Goal: Task Accomplishment & Management: Complete application form

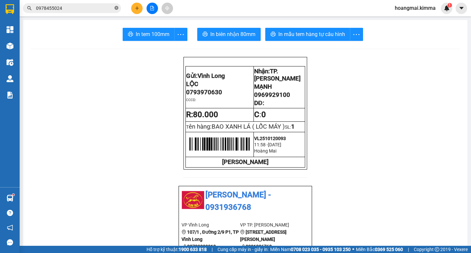
click at [115, 7] on icon "close-circle" at bounding box center [117, 8] width 4 height 4
click at [94, 11] on input "text" at bounding box center [74, 8] width 77 height 7
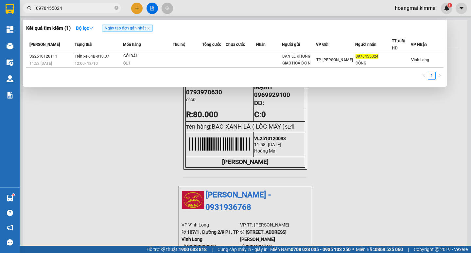
type input "0978455024"
click at [136, 9] on div at bounding box center [235, 126] width 471 height 253
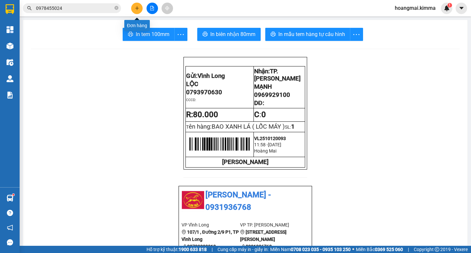
click at [136, 9] on icon "plus" at bounding box center [137, 8] width 5 height 5
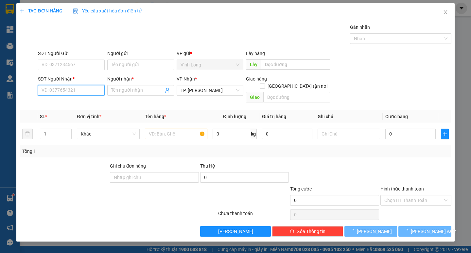
click at [91, 89] on input "SĐT Người Nhận *" at bounding box center [71, 90] width 67 height 10
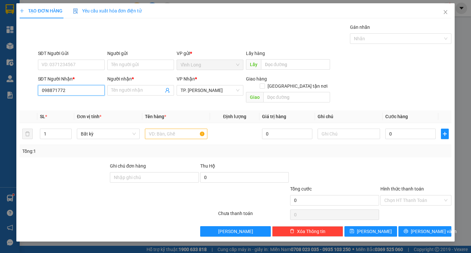
type input "0988717727"
click at [91, 103] on div "0988717727 - [GEOGRAPHIC_DATA]" at bounding box center [79, 103] width 74 height 7
type input "[PERSON_NAME]"
type input "0988717727"
click at [132, 62] on input "Người gửi" at bounding box center [140, 65] width 67 height 10
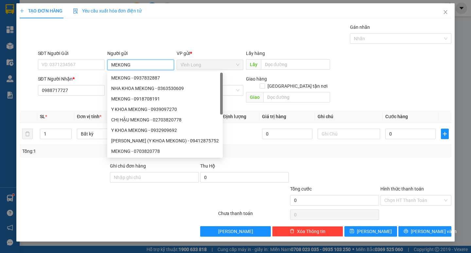
type input "MEKONG"
click at [182, 33] on div "Gói vận chuyển * Tiêu chuẩn Gán nhãn Nhãn" at bounding box center [245, 35] width 416 height 23
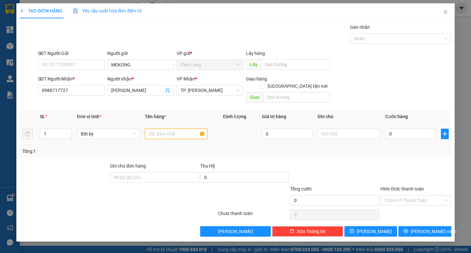
click at [165, 131] on input "text" at bounding box center [176, 134] width 63 height 10
type input "HỘP"
type input "TRANG"
type input "3"
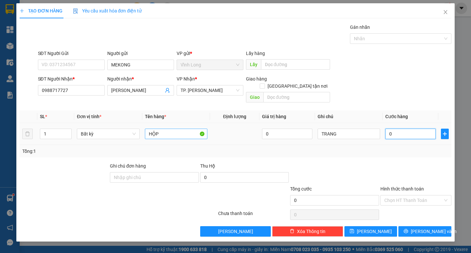
type input "3"
type input "0"
type input "02"
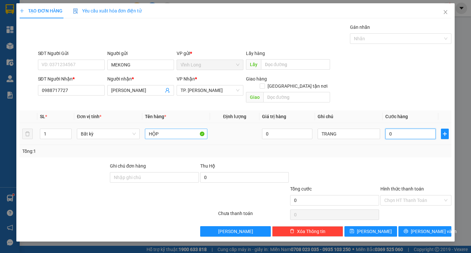
type input "2"
type input "020"
type input "20"
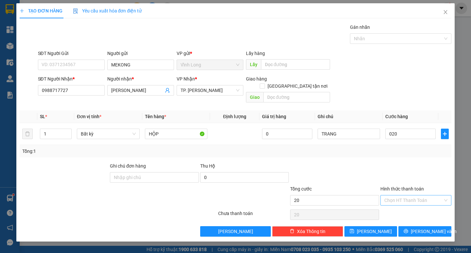
type input "20.000"
click at [420, 195] on input "Hình thức thanh toán" at bounding box center [414, 200] width 59 height 10
click at [417, 205] on div "Tại văn phòng" at bounding box center [416, 206] width 63 height 7
type input "0"
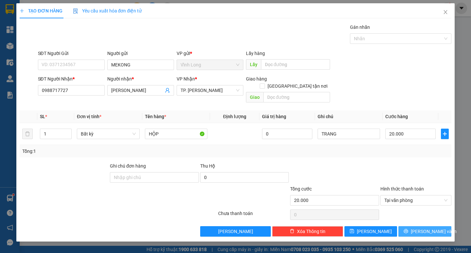
click at [425, 228] on span "[PERSON_NAME] và In" at bounding box center [434, 231] width 46 height 7
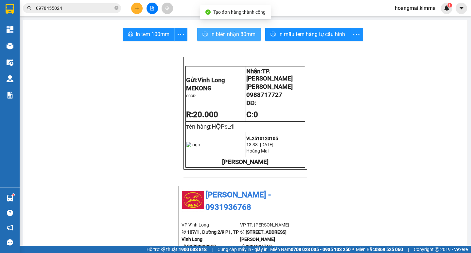
click at [204, 40] on button "In biên nhận 80mm" at bounding box center [229, 34] width 64 height 13
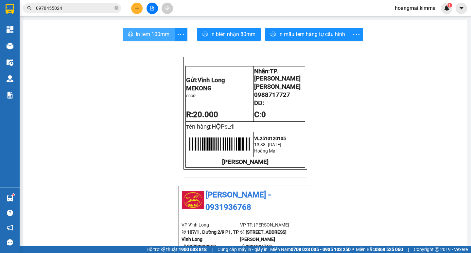
click at [145, 38] on span "In tem 100mm" at bounding box center [153, 34] width 34 height 8
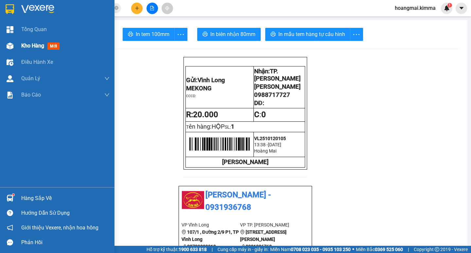
click at [32, 43] on span "Kho hàng" at bounding box center [32, 46] width 23 height 6
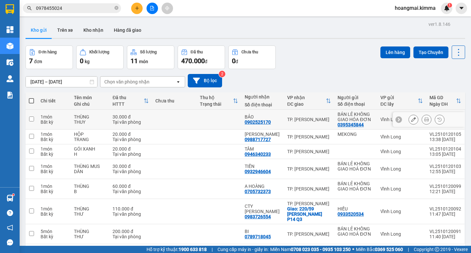
click at [412, 120] on button at bounding box center [413, 119] width 9 height 11
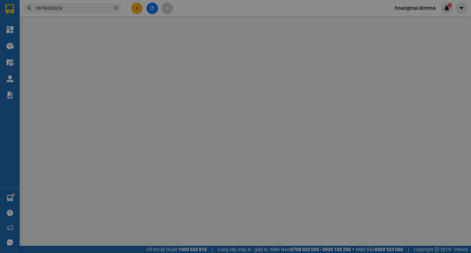
type input "0395345844"
type input "BÁN LẺ KHÔNG GIAO HÓA ĐƠN"
type input "0902525170"
type input "BẢO"
type input "30.000"
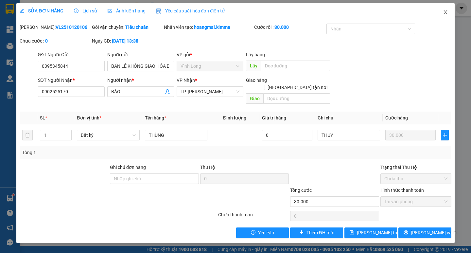
click at [446, 14] on icon "close" at bounding box center [445, 11] width 5 height 5
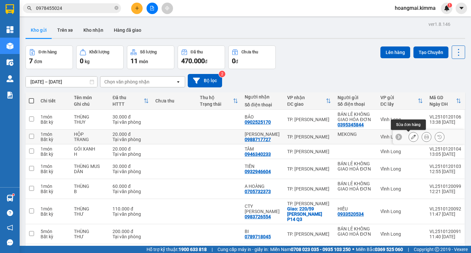
click at [410, 140] on button at bounding box center [413, 136] width 9 height 11
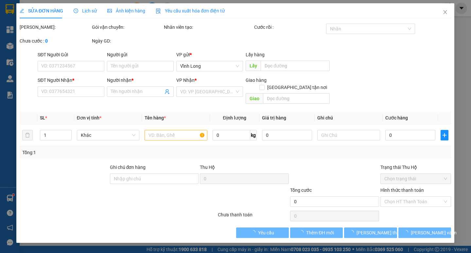
type input "MEKONG"
type input "0988717727"
type input "[PERSON_NAME]"
type input "20.000"
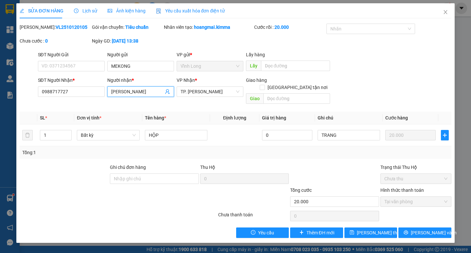
click at [138, 94] on input "[PERSON_NAME]" at bounding box center [137, 91] width 52 height 7
type input "ANH HẢI ĐÔNG HÀO"
click at [426, 229] on span "[PERSON_NAME] và In" at bounding box center [434, 232] width 46 height 7
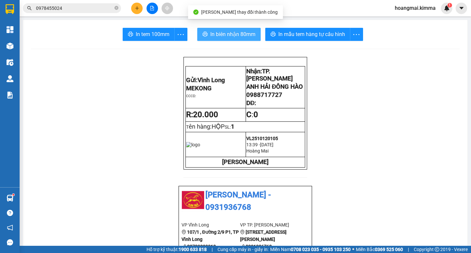
click at [233, 34] on span "In biên nhận 80mm" at bounding box center [233, 34] width 45 height 8
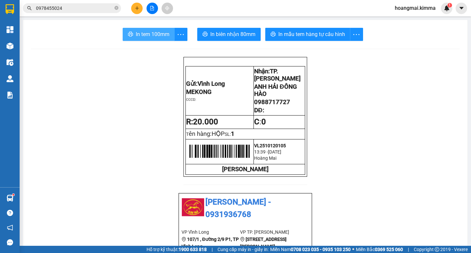
click at [145, 33] on span "In tem 100mm" at bounding box center [153, 34] width 34 height 8
click at [138, 7] on icon "plus" at bounding box center [137, 8] width 5 height 5
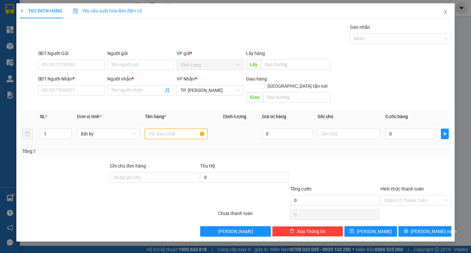
click at [164, 129] on input "text" at bounding box center [176, 134] width 63 height 10
click at [82, 88] on input "SĐT Người Nhận *" at bounding box center [71, 90] width 67 height 10
type input "0394937354"
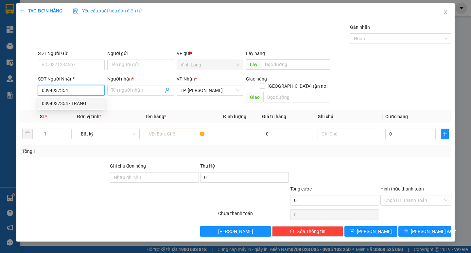
click at [81, 104] on div "0394937354 - TRANG" at bounding box center [71, 103] width 59 height 7
type input "TRANG"
type input "0394937354"
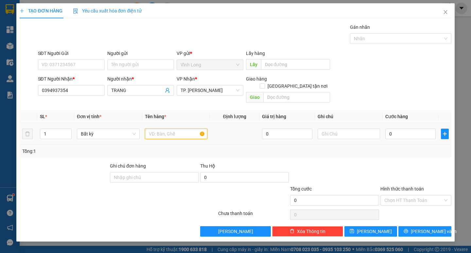
click at [159, 129] on input "text" at bounding box center [176, 134] width 63 height 10
type input "GÓI ĐEN"
type input "TRANG"
type input "5"
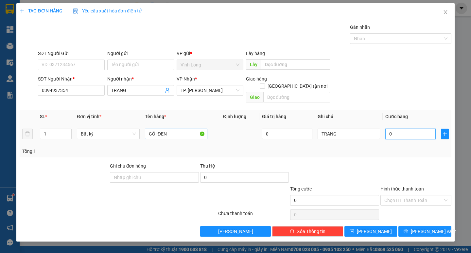
type input "5"
type input "50"
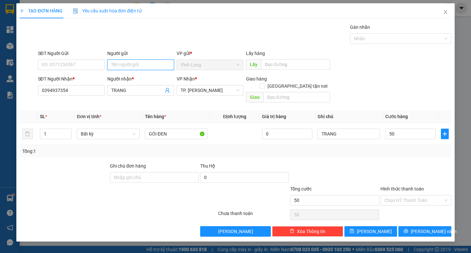
type input "50.000"
click at [140, 61] on input "Người gửi" at bounding box center [140, 65] width 67 height 10
type input "BÁ"
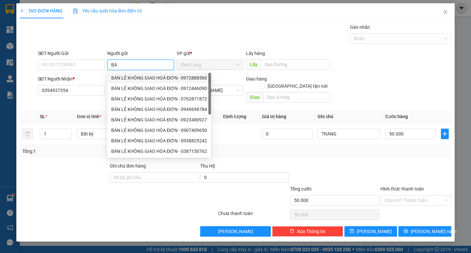
click at [136, 78] on div "BÁN LẺ KHÔNG GIAO HOÁ ĐƠN - 0972888560" at bounding box center [159, 77] width 96 height 7
type input "0972888560"
type input "BÁN LẺ KHÔNG GIAO HOÁ ĐƠN"
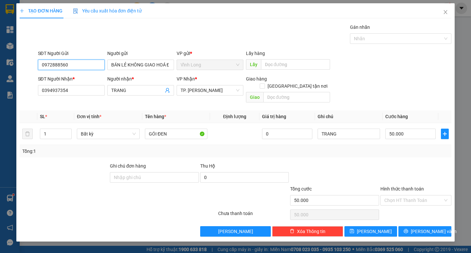
drag, startPoint x: 12, startPoint y: 67, endPoint x: 0, endPoint y: 69, distance: 12.5
click at [0, 69] on div "TẠO ĐƠN HÀNG Yêu cầu xuất hóa đơn điện tử Transit Pickup Surcharge Ids Transit …" at bounding box center [235, 126] width 471 height 253
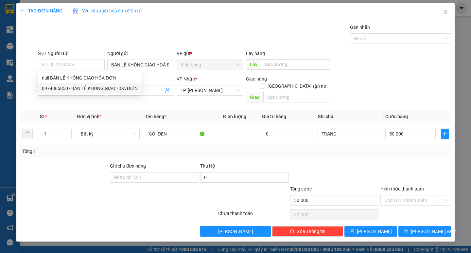
click at [249, 35] on div "Gói vận chuyển * Tiêu chuẩn Gán nhãn Nhãn" at bounding box center [245, 35] width 416 height 23
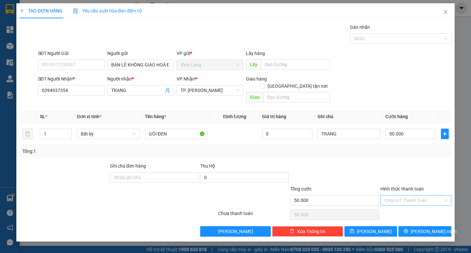
click at [399, 195] on input "Hình thức thanh toán" at bounding box center [414, 200] width 59 height 10
click at [398, 208] on div "Tại văn phòng" at bounding box center [416, 206] width 63 height 7
type input "0"
click at [415, 226] on button "[PERSON_NAME] và In" at bounding box center [425, 231] width 53 height 10
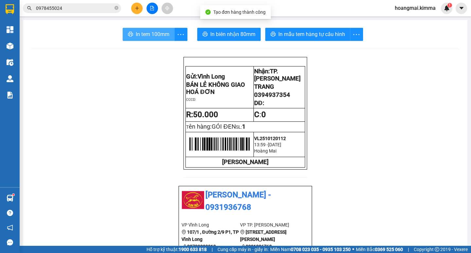
click at [136, 35] on span "In tem 100mm" at bounding box center [153, 34] width 34 height 8
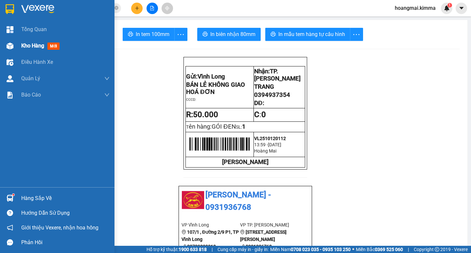
click at [33, 45] on span "Kho hàng" at bounding box center [32, 46] width 23 height 6
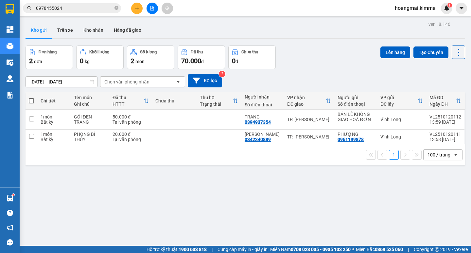
click at [428, 156] on div "100 / trang" at bounding box center [439, 155] width 23 height 7
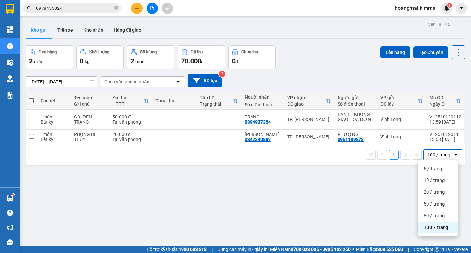
click at [431, 227] on span "100 / trang" at bounding box center [436, 227] width 25 height 7
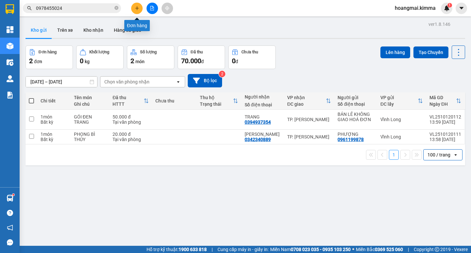
click at [139, 9] on button at bounding box center [136, 8] width 11 height 11
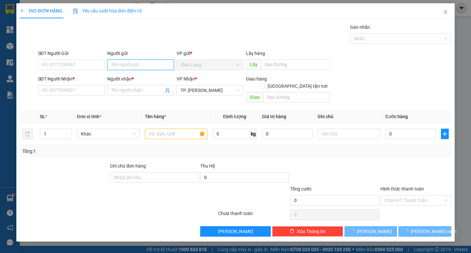
click at [127, 64] on input "Người gửi" at bounding box center [140, 65] width 67 height 10
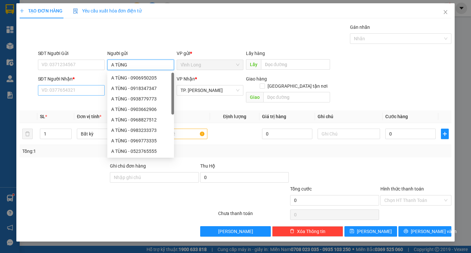
type input "A TÙNG"
click at [65, 93] on input "SĐT Người Nhận *" at bounding box center [71, 90] width 67 height 10
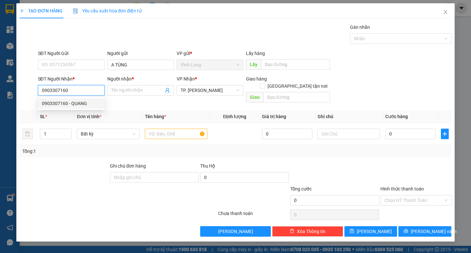
type input "0903307160"
click at [75, 110] on th "Đơn vị tính *" at bounding box center [108, 116] width 68 height 13
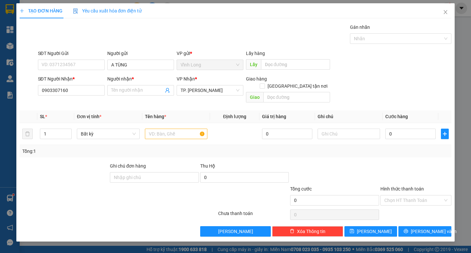
click at [74, 110] on th "SL *" at bounding box center [55, 116] width 37 height 13
click at [80, 89] on input "0903307160" at bounding box center [71, 90] width 67 height 10
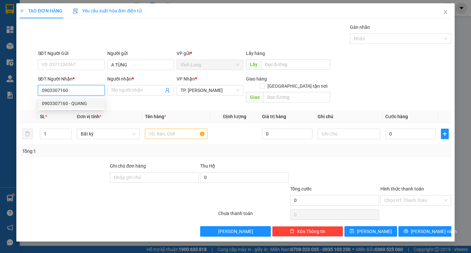
click at [81, 105] on div "0903307160 - QUANG" at bounding box center [71, 103] width 59 height 7
type input "QUANG"
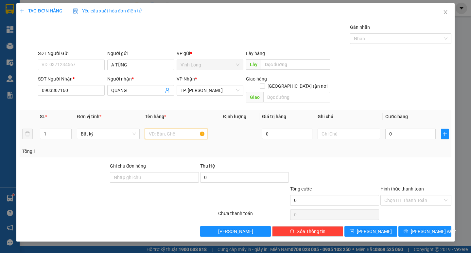
click at [169, 129] on input "text" at bounding box center [176, 134] width 63 height 10
type input "GÓI NP"
type input "TRANG"
type input "4"
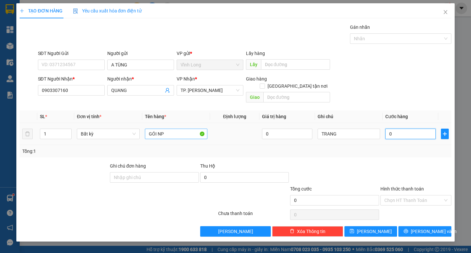
type input "4"
type input "40"
type input "40.000"
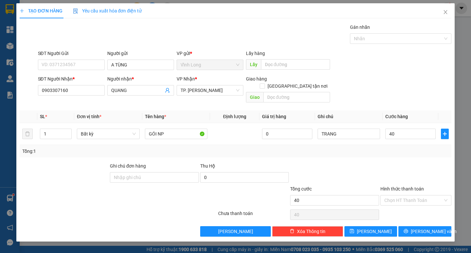
type input "40.000"
click at [400, 199] on div "Hình thức thanh toán Chọn HT Thanh Toán" at bounding box center [416, 196] width 71 height 23
click at [400, 195] on input "Hình thức thanh toán" at bounding box center [414, 200] width 59 height 10
click at [399, 206] on div "Tại văn phòng" at bounding box center [416, 206] width 63 height 7
type input "0"
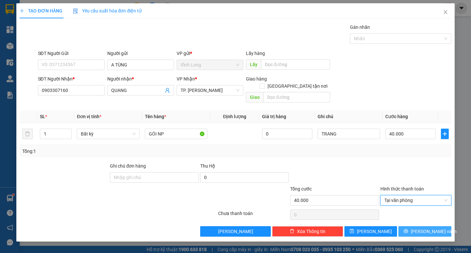
click at [425, 228] on span "[PERSON_NAME] và In" at bounding box center [434, 231] width 46 height 7
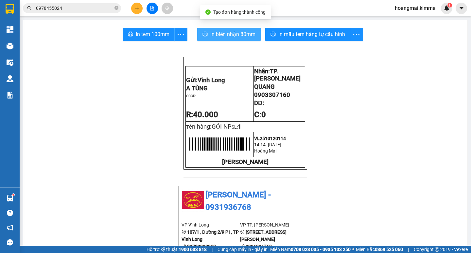
click at [227, 36] on span "In biên nhận 80mm" at bounding box center [233, 34] width 45 height 8
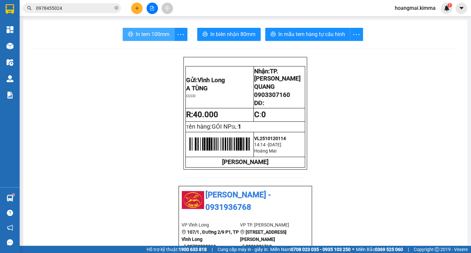
click at [133, 32] on button "In tem 100mm" at bounding box center [149, 34] width 52 height 13
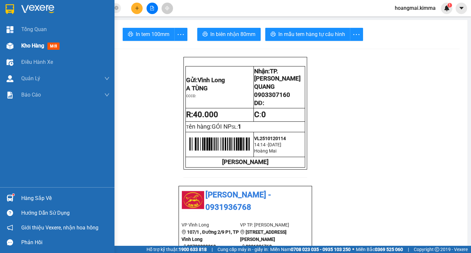
click at [36, 44] on span "Kho hàng" at bounding box center [32, 46] width 23 height 6
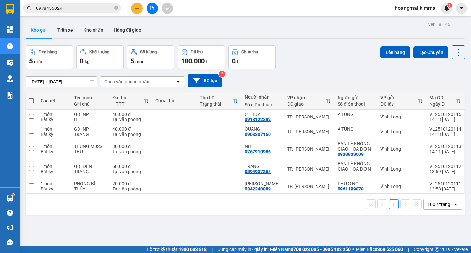
click at [443, 203] on div "100 / trang" at bounding box center [439, 204] width 23 height 7
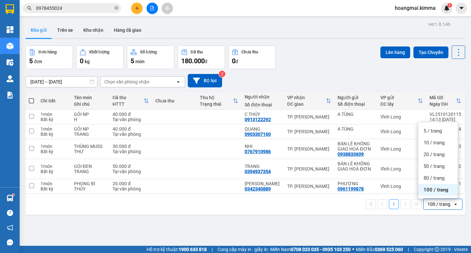
click at [445, 194] on div "100 / trang" at bounding box center [438, 190] width 39 height 12
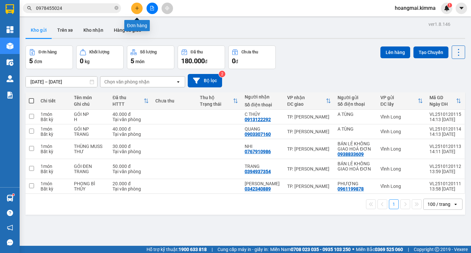
click at [134, 9] on button at bounding box center [136, 8] width 11 height 11
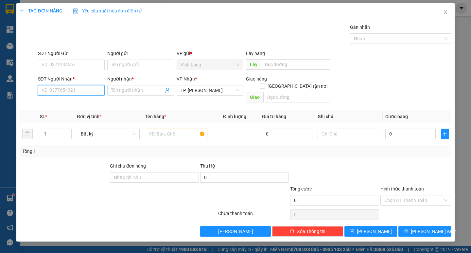
click at [82, 94] on input "SĐT Người Nhận *" at bounding box center [71, 90] width 67 height 10
type input "0789718045"
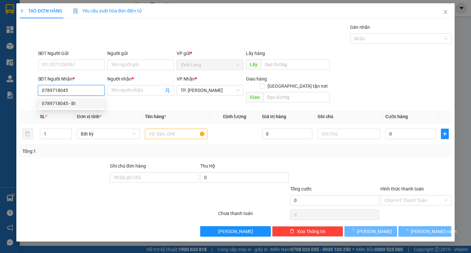
click at [76, 105] on div "0789718045 - BI" at bounding box center [71, 103] width 59 height 7
type input "BI"
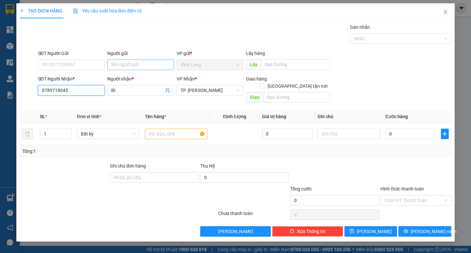
type input "0789718045"
click at [121, 68] on input "Người gửi" at bounding box center [140, 65] width 67 height 10
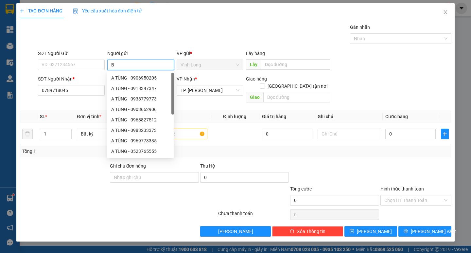
type input "BÁ"
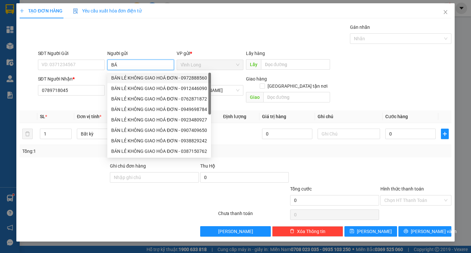
click at [129, 78] on div "BÁN LẺ KHÔNG GIAO HOÁ ĐƠN - 0972888560" at bounding box center [159, 77] width 96 height 7
type input "0972888560"
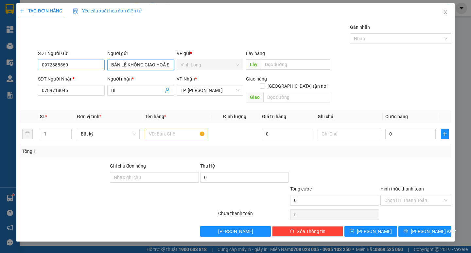
type input "BÁN LẺ KHÔNG GIAO HOÁ ĐƠN"
drag, startPoint x: 89, startPoint y: 64, endPoint x: 13, endPoint y: 67, distance: 75.4
click at [18, 67] on div "TẠO ĐƠN HÀNG Yêu cầu xuất hóa đơn điện tử Transit Pickup Surcharge Ids Transit …" at bounding box center [235, 122] width 438 height 238
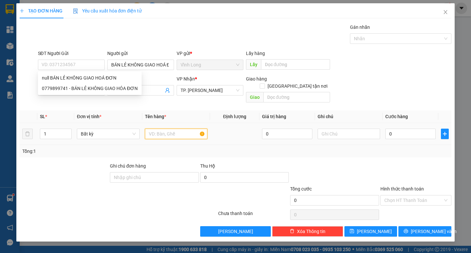
click at [172, 129] on input "text" at bounding box center [176, 134] width 63 height 10
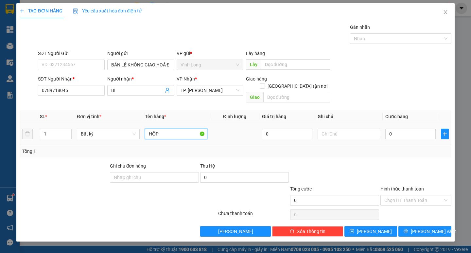
type input "HỘP"
type input "TRANG"
type input "2"
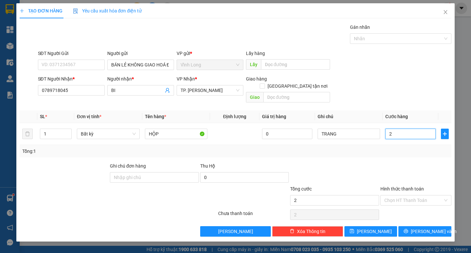
type input "20"
type input "20.000"
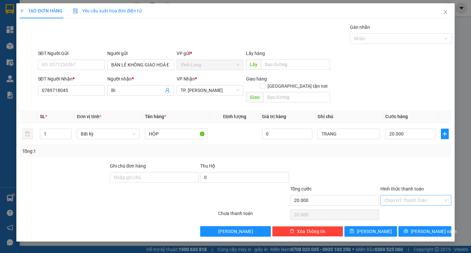
click at [404, 195] on input "Hình thức thanh toán" at bounding box center [414, 200] width 59 height 10
click at [404, 204] on div "Tại văn phòng" at bounding box center [416, 206] width 63 height 7
type input "0"
click at [416, 208] on div "Tại văn phòng" at bounding box center [416, 206] width 63 height 7
click at [415, 226] on button "[PERSON_NAME] và In" at bounding box center [425, 231] width 53 height 10
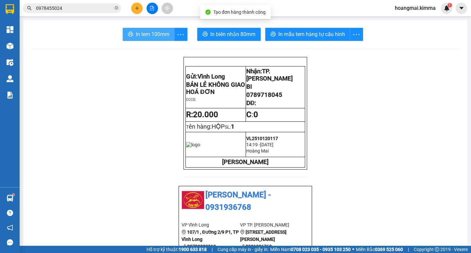
click at [139, 35] on span "In tem 100mm" at bounding box center [153, 34] width 34 height 8
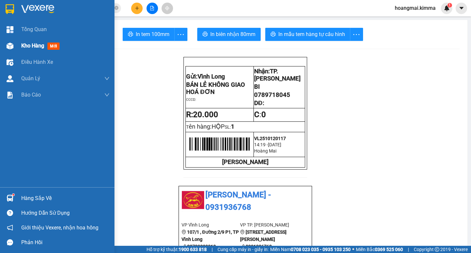
click at [31, 45] on span "Kho hàng" at bounding box center [32, 46] width 23 height 6
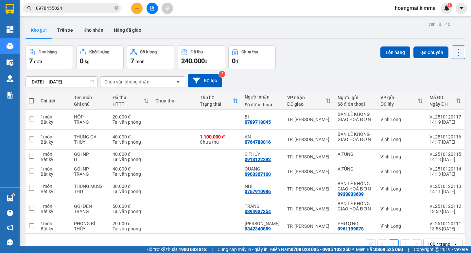
click at [150, 7] on icon "file-add" at bounding box center [152, 8] width 5 height 5
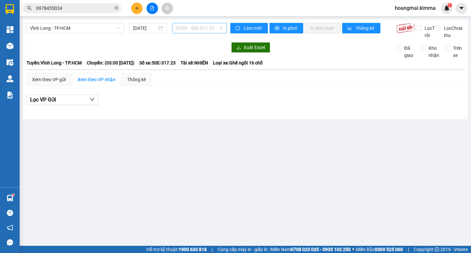
click at [185, 28] on span "03:00 - 50E-317.23" at bounding box center [199, 28] width 47 height 10
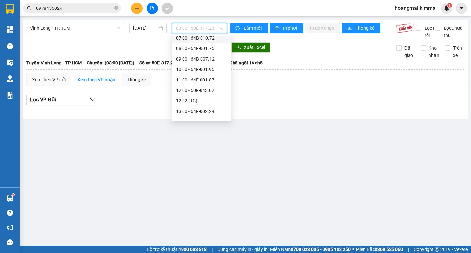
scroll to position [79, 0]
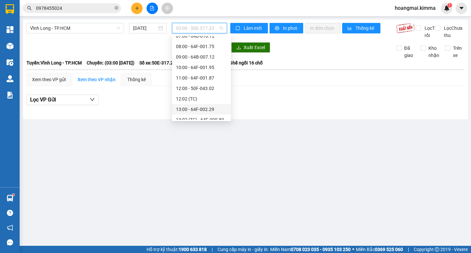
click at [216, 106] on div "13:00 - 64F-002.29" at bounding box center [201, 109] width 51 height 7
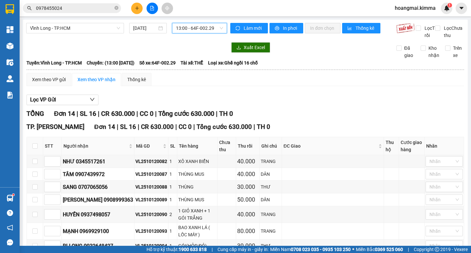
click at [183, 28] on span "13:00 - 64F-002.29" at bounding box center [199, 28] width 47 height 10
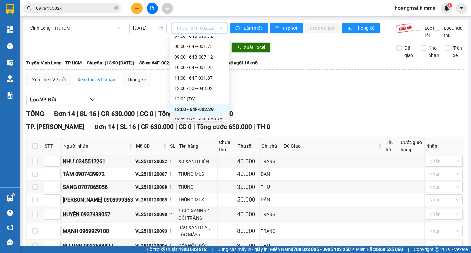
click at [207, 119] on div "13:02 (TC) - 64F-000.80" at bounding box center [200, 119] width 51 height 7
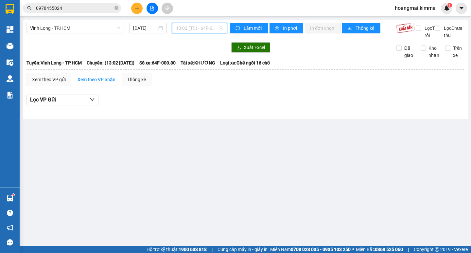
click at [194, 32] on span "13:02 (TC) - 64F-000.80" at bounding box center [199, 28] width 47 height 10
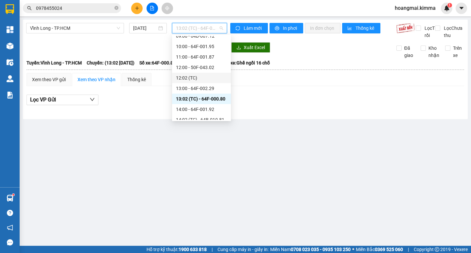
scroll to position [110, 0]
click at [204, 100] on div "14:00 - 64F-001.92" at bounding box center [201, 98] width 51 height 7
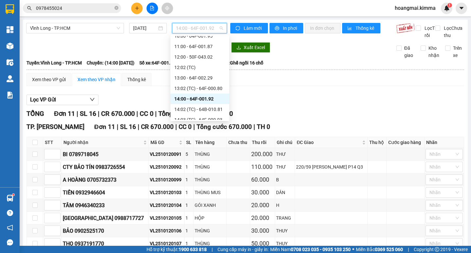
click at [185, 26] on span "14:00 - 64F-001.92" at bounding box center [199, 28] width 47 height 10
click at [214, 99] on div "14:00 - 64F-001.92" at bounding box center [200, 98] width 51 height 7
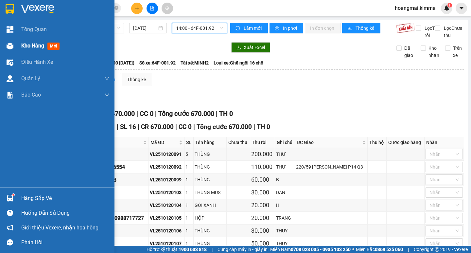
click at [28, 47] on span "Kho hàng" at bounding box center [32, 46] width 23 height 6
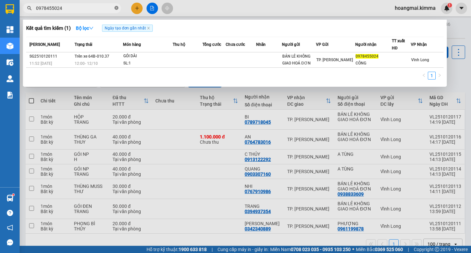
click at [116, 7] on icon "close-circle" at bounding box center [117, 8] width 4 height 4
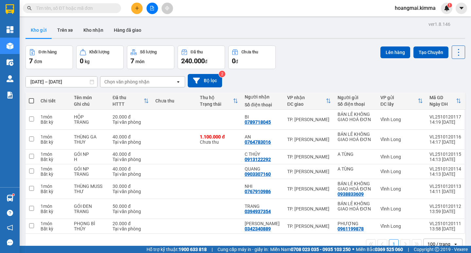
click at [108, 8] on input "text" at bounding box center [74, 8] width 77 height 7
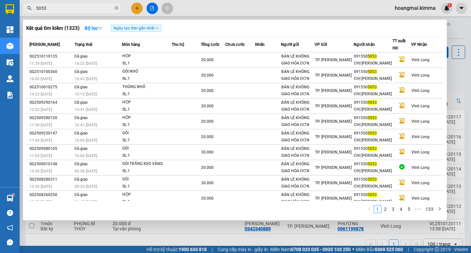
click at [19, 8] on section "Kết quả tìm kiếm ( 1323 ) Bộ lọc Ngày tạo đơn gần nhất Mã ĐH Trạng thái Món hàn…" at bounding box center [235, 126] width 471 height 253
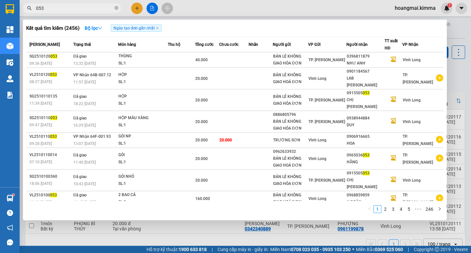
type input "053"
drag, startPoint x: 117, startPoint y: 9, endPoint x: 110, endPoint y: 8, distance: 7.5
click at [116, 9] on icon "close-circle" at bounding box center [117, 8] width 4 height 4
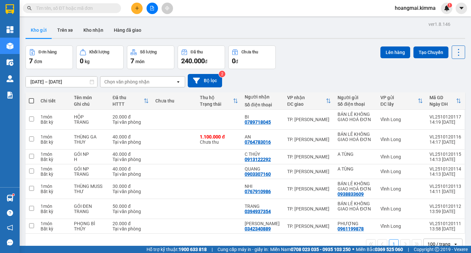
paste input "VL2510120101"
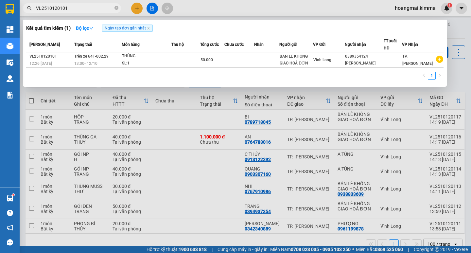
type input "VL2510120101"
click at [117, 7] on icon "close-circle" at bounding box center [117, 8] width 4 height 4
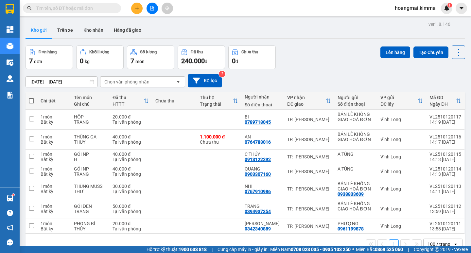
paste input "VL2510120094"
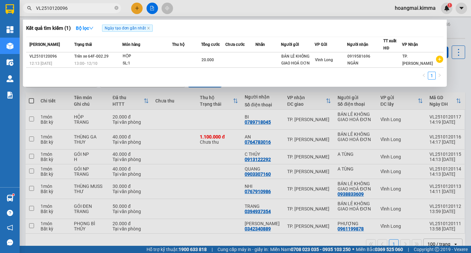
click at [109, 6] on input "VL2510120096" at bounding box center [74, 8] width 77 height 7
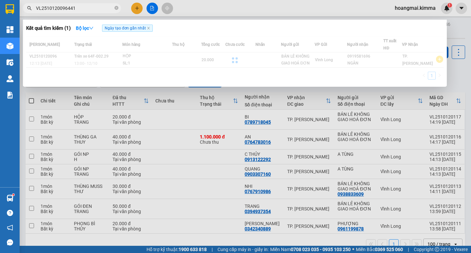
type input "VL25101200964412"
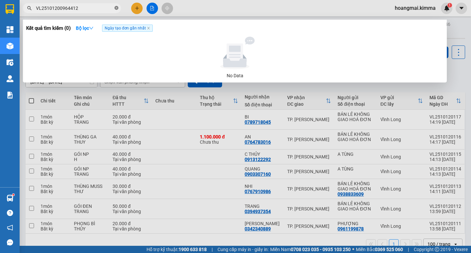
click at [117, 9] on icon "close-circle" at bounding box center [117, 8] width 4 height 4
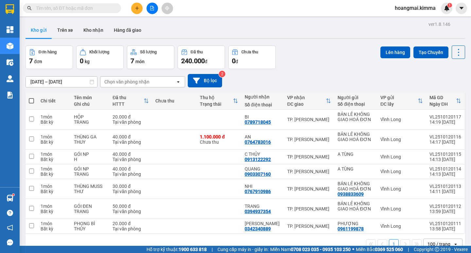
click at [105, 9] on input "text" at bounding box center [74, 8] width 77 height 7
paste input "VL2510120096"
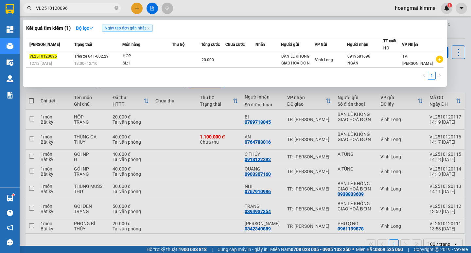
type input "VL2510120096"
click at [139, 8] on div at bounding box center [235, 126] width 471 height 253
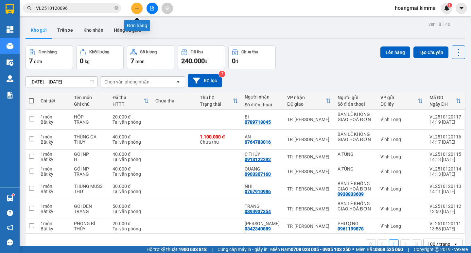
click at [138, 9] on icon "plus" at bounding box center [137, 8] width 5 height 5
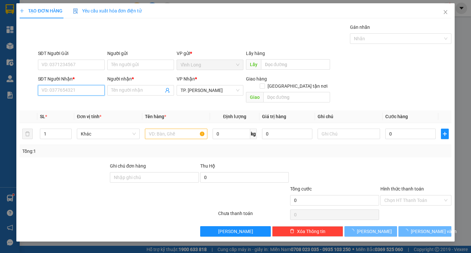
click at [87, 88] on input "SĐT Người Nhận *" at bounding box center [71, 90] width 67 height 10
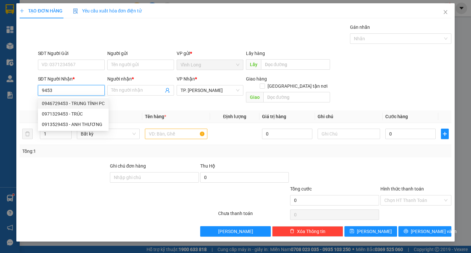
click at [93, 102] on div "0946729453 - TRUNG TÍNH PC" at bounding box center [73, 103] width 63 height 7
type input "0946729453"
type input "TRUNG TÍNH PC"
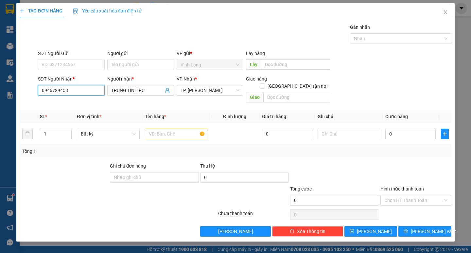
type input "0946729453"
click at [83, 58] on div "SĐT Người Gửi" at bounding box center [71, 55] width 67 height 10
click at [86, 64] on input "SĐT Người Gửi" at bounding box center [71, 65] width 67 height 10
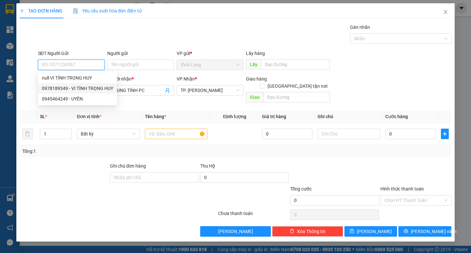
click at [88, 88] on div "0978189349 - VI TÍNH TRỌNG HUY" at bounding box center [77, 88] width 71 height 7
type input "0978189349"
type input "VI TÍNH TRỌNG HUY"
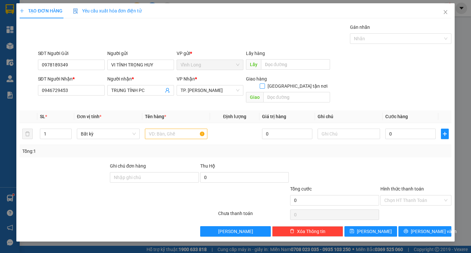
click at [265, 83] on input "[GEOGRAPHIC_DATA] tận nơi" at bounding box center [262, 85] width 5 height 5
checkbox input "true"
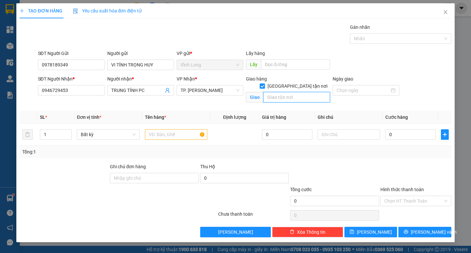
click at [290, 92] on input "text" at bounding box center [297, 97] width 67 height 10
type input "856 AN [PERSON_NAME] , P13 , [GEOGRAPHIC_DATA]"
click at [192, 133] on input "text" at bounding box center [176, 134] width 63 height 10
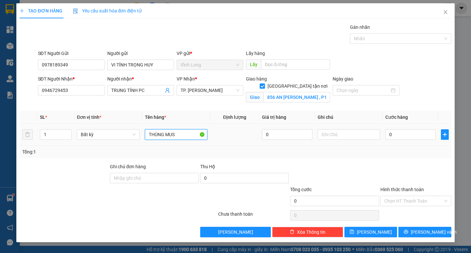
type input "THÙNG MUS"
type input "TRANG"
type input "1"
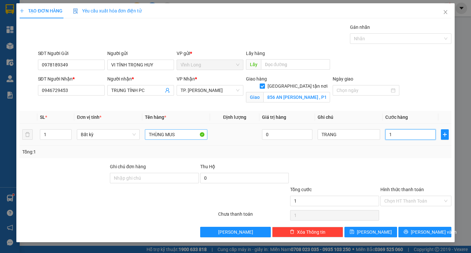
type input "11"
type input "110"
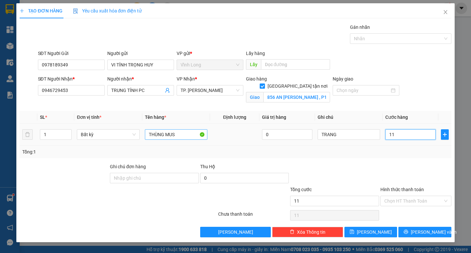
type input "110"
type input "110.000"
drag, startPoint x: 413, startPoint y: 200, endPoint x: 413, endPoint y: 205, distance: 4.6
click at [413, 200] on input "Hình thức thanh toán" at bounding box center [414, 201] width 59 height 10
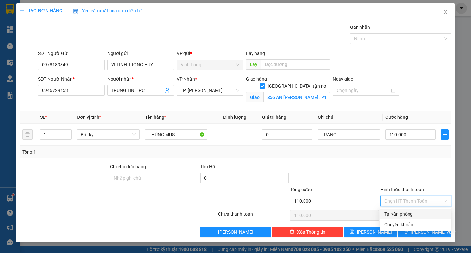
click at [411, 212] on div "Tại văn phòng" at bounding box center [416, 214] width 63 height 7
type input "0"
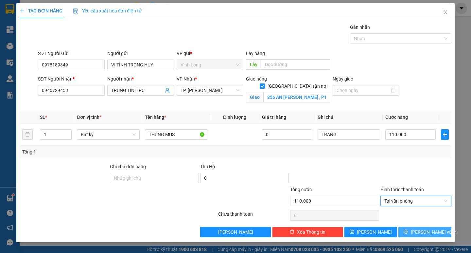
click at [429, 232] on span "[PERSON_NAME] và In" at bounding box center [434, 232] width 46 height 7
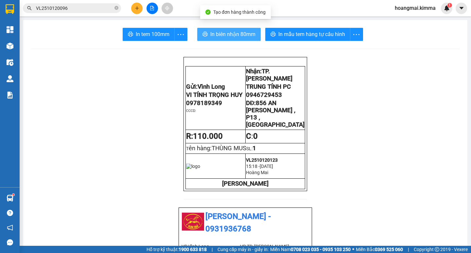
click at [240, 32] on span "In biên nhận 80mm" at bounding box center [233, 34] width 45 height 8
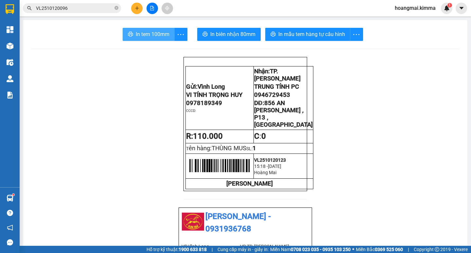
click at [140, 39] on button "In tem 100mm" at bounding box center [149, 34] width 52 height 13
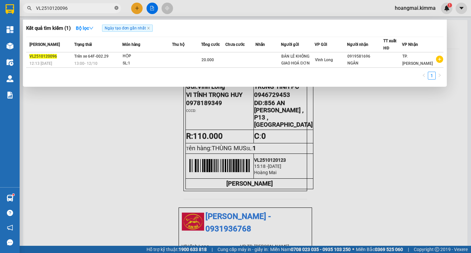
click at [117, 7] on icon "close-circle" at bounding box center [117, 8] width 4 height 4
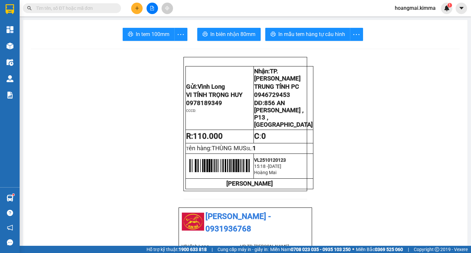
click at [102, 7] on input "text" at bounding box center [74, 8] width 77 height 7
paste input "VL2510120096"
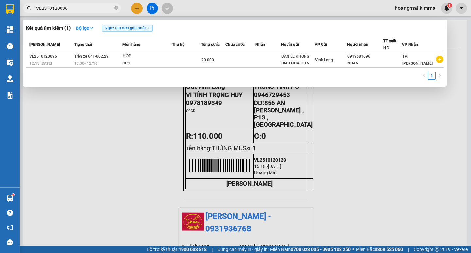
type input "VL2510120096"
click at [117, 7] on icon "close-circle" at bounding box center [117, 8] width 4 height 4
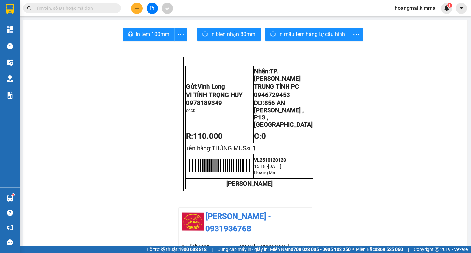
paste input "VL2510120100"
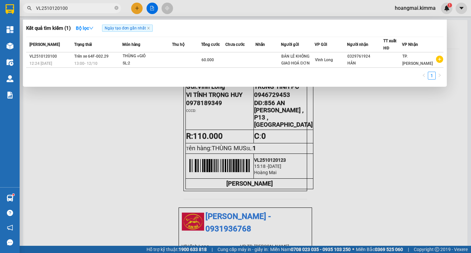
type input "VL2510120100"
drag, startPoint x: 117, startPoint y: 8, endPoint x: 101, endPoint y: 11, distance: 16.7
click at [117, 8] on icon "close-circle" at bounding box center [117, 8] width 4 height 4
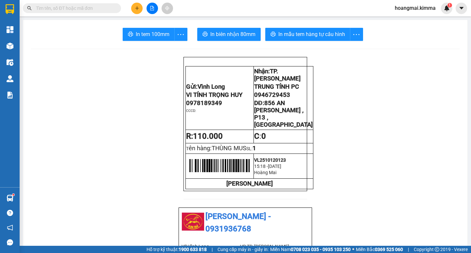
paste input "VL2510120089"
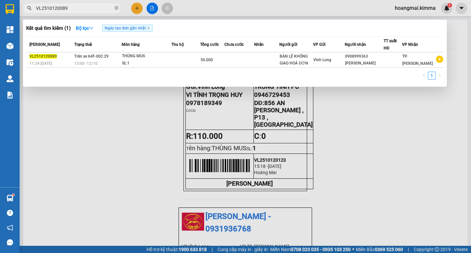
type input "VL2510120089"
click at [116, 8] on icon "close-circle" at bounding box center [117, 8] width 4 height 4
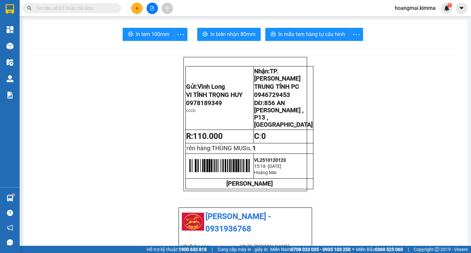
paste input "VL2510120100"
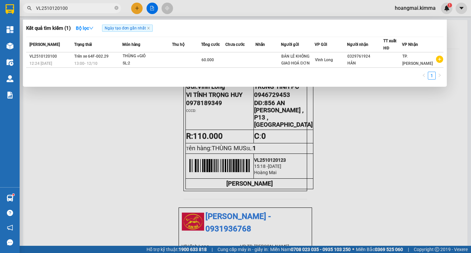
type input "VL2510120100"
click at [116, 8] on icon "close-circle" at bounding box center [117, 8] width 4 height 4
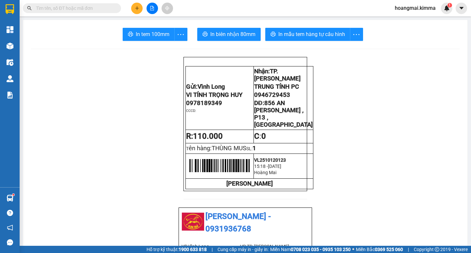
paste input "VL2510120102"
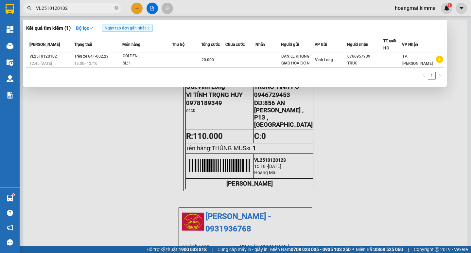
type input "VL2510120102"
click at [116, 6] on icon "close-circle" at bounding box center [117, 8] width 4 height 4
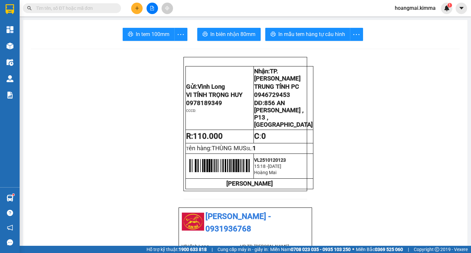
paste input "VL2510120099"
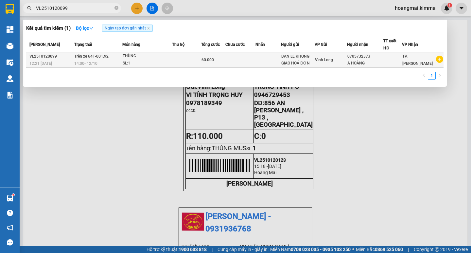
type input "VL2510120099"
click at [111, 65] on div "14:00 [DATE]" at bounding box center [97, 63] width 47 height 7
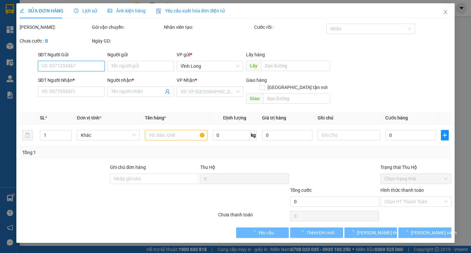
type input "BÁN LẺ KHÔNG GIAO HOÁ ĐƠN"
type input "0705732373"
type input "A HOÀNG"
type input "60.000"
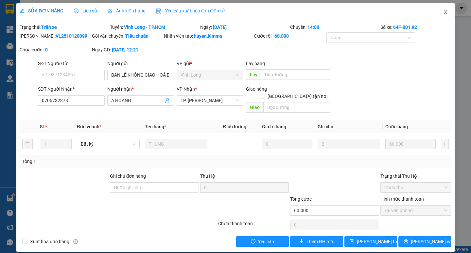
click at [447, 14] on icon "close" at bounding box center [445, 11] width 5 height 5
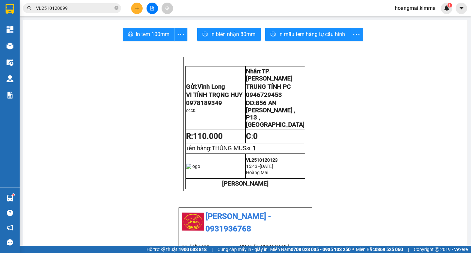
drag, startPoint x: 117, startPoint y: 9, endPoint x: 99, endPoint y: 12, distance: 18.3
click at [116, 9] on icon "close-circle" at bounding box center [117, 8] width 4 height 4
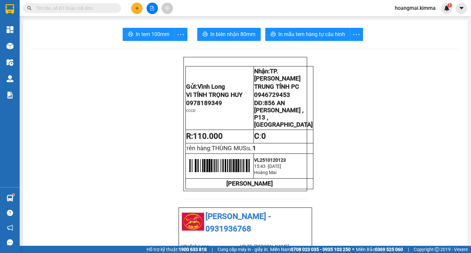
paste input "VL2510120103"
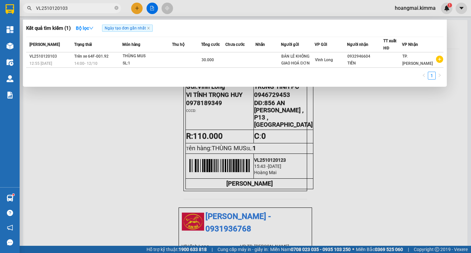
type input "VL2510120103"
drag, startPoint x: 117, startPoint y: 7, endPoint x: 111, endPoint y: 8, distance: 5.9
click at [116, 8] on icon "close-circle" at bounding box center [117, 8] width 4 height 4
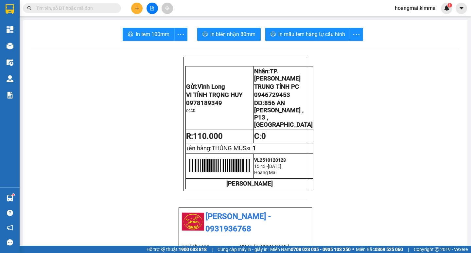
paste input "VL2510120104"
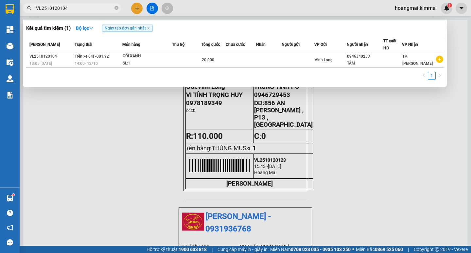
type input "VL2510120104"
click at [115, 9] on icon "close-circle" at bounding box center [117, 8] width 4 height 4
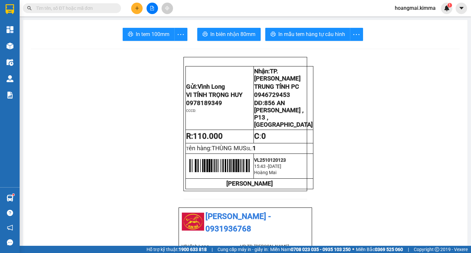
paste input "VL2510120106"
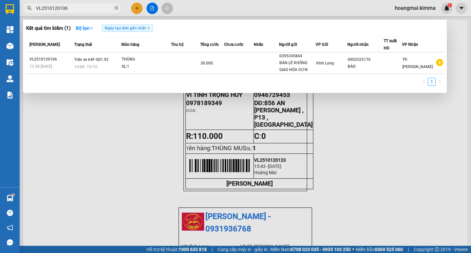
type input "VL2510120106"
drag, startPoint x: 118, startPoint y: 7, endPoint x: 107, endPoint y: 7, distance: 10.2
click at [115, 7] on icon "close-circle" at bounding box center [117, 8] width 4 height 4
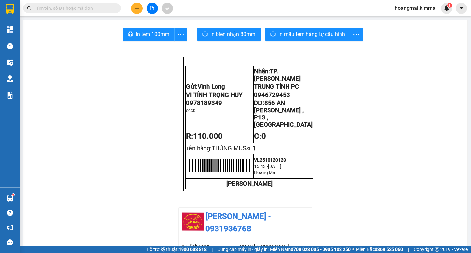
paste input "VL2510120108"
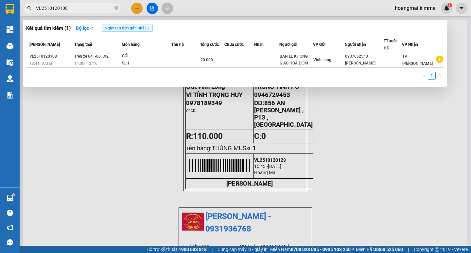
type input "VL2510120108"
click at [116, 9] on icon "close-circle" at bounding box center [117, 8] width 4 height 4
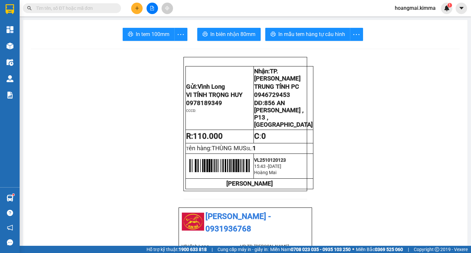
paste input "VL2510120109"
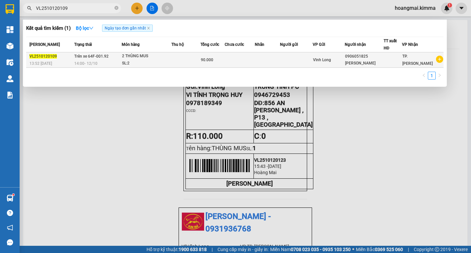
type input "VL2510120109"
click at [124, 62] on div "SL: 2" at bounding box center [146, 63] width 49 height 7
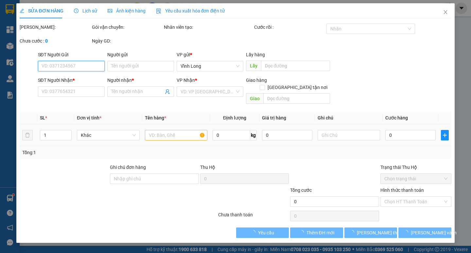
type input "0906051825"
type input "[PERSON_NAME]"
type input "90.000"
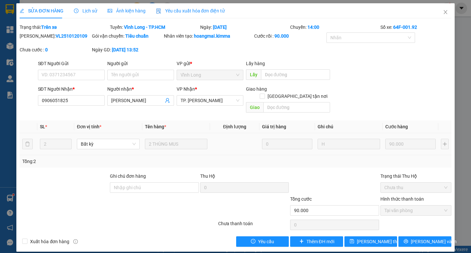
click at [84, 7] on div "Lịch sử" at bounding box center [85, 10] width 23 height 15
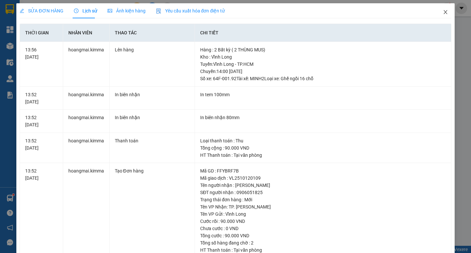
click at [443, 13] on icon "close" at bounding box center [445, 11] width 5 height 5
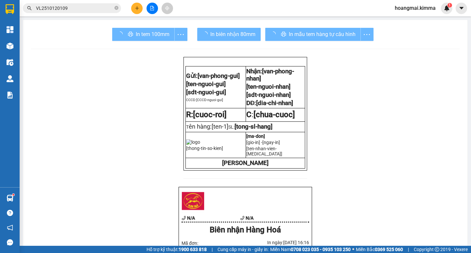
click at [92, 8] on input "VL2510120109" at bounding box center [74, 8] width 77 height 7
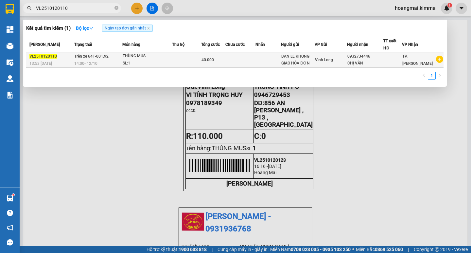
type input "VL2510120110"
click at [242, 62] on td at bounding box center [241, 59] width 30 height 15
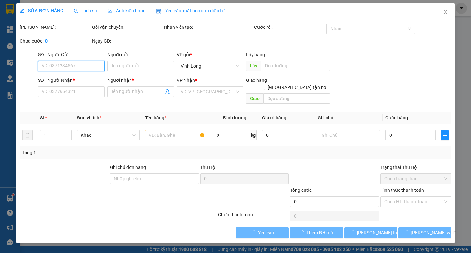
type input "BÁN LẺ KHÔNG GIAO HÓA ĐƠN"
type input "0932734446"
type input "CHỊ VẤN"
type input "40.000"
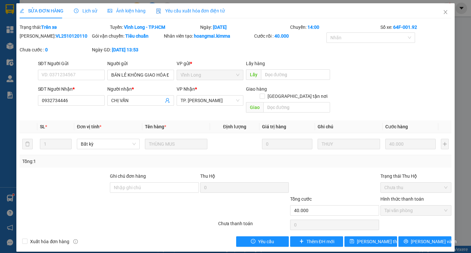
click at [89, 9] on span "Lịch sử" at bounding box center [85, 10] width 23 height 5
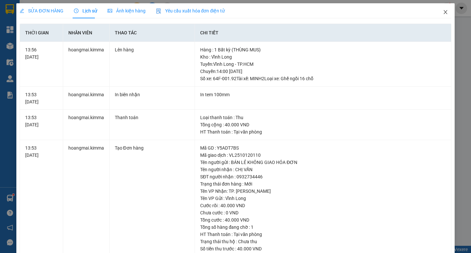
drag, startPoint x: 442, startPoint y: 12, endPoint x: 260, endPoint y: 10, distance: 182.4
click at [443, 12] on icon "close" at bounding box center [445, 11] width 5 height 5
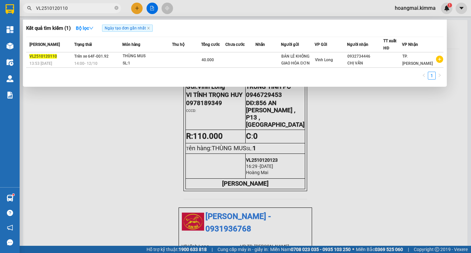
drag, startPoint x: 118, startPoint y: 7, endPoint x: 108, endPoint y: 9, distance: 9.8
click at [117, 7] on icon "close-circle" at bounding box center [117, 8] width 4 height 4
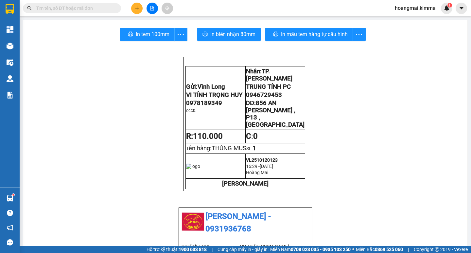
click at [108, 9] on input "text" at bounding box center [74, 8] width 77 height 7
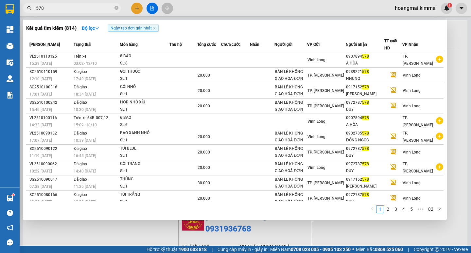
type input "578"
click at [115, 9] on icon "close-circle" at bounding box center [117, 8] width 4 height 4
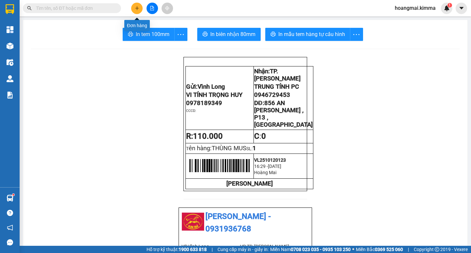
click at [140, 9] on button at bounding box center [136, 8] width 11 height 11
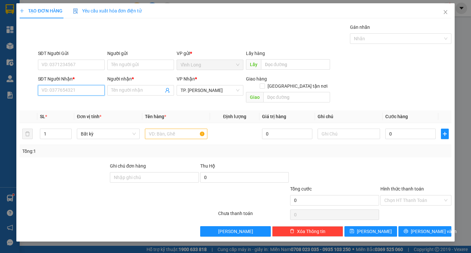
click at [90, 89] on input "SĐT Người Nhận *" at bounding box center [71, 90] width 67 height 10
click at [85, 102] on div "0978817772 - TOÀN" at bounding box center [71, 103] width 59 height 7
type input "0978817772"
type input "TOÀN"
type input "0978817772"
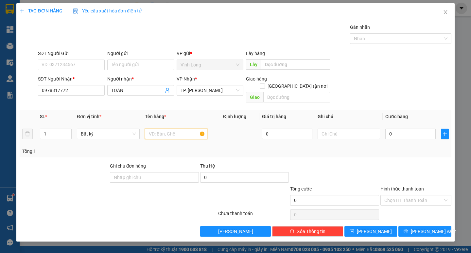
click at [157, 129] on input "text" at bounding box center [176, 134] width 63 height 10
type input "GÓI VS"
type input "TRANG"
type input "2"
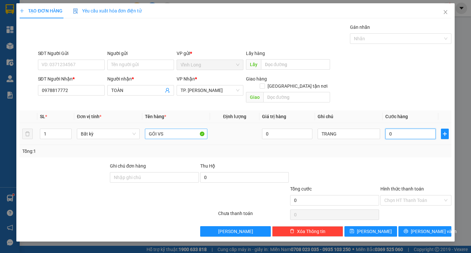
type input "2"
type input "20"
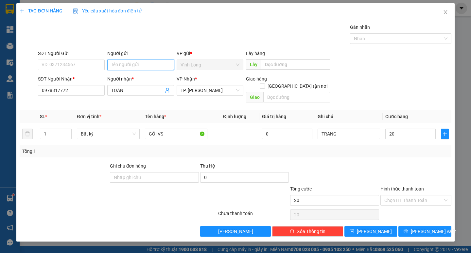
type input "20.000"
click at [140, 66] on input "Người gửi" at bounding box center [140, 65] width 67 height 10
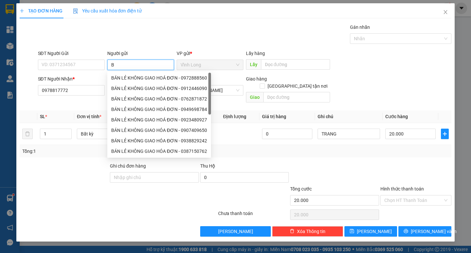
type input "BÁ"
click at [141, 79] on div "BÁN LẺ KHÔNG GIAO HOÁ ĐƠN - 0933337804" at bounding box center [159, 77] width 96 height 7
type input "0933337804"
type input "BÁN LẺ KHÔNG GIAO HOÁ ĐƠN"
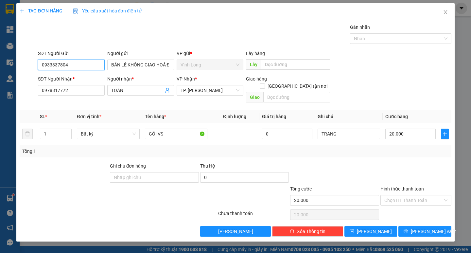
drag, startPoint x: 77, startPoint y: 65, endPoint x: 0, endPoint y: 77, distance: 77.6
click at [0, 77] on div "TẠO ĐƠN HÀNG Yêu cầu xuất hóa đơn điện tử Transit Pickup Surcharge Ids Transit …" at bounding box center [235, 126] width 471 height 253
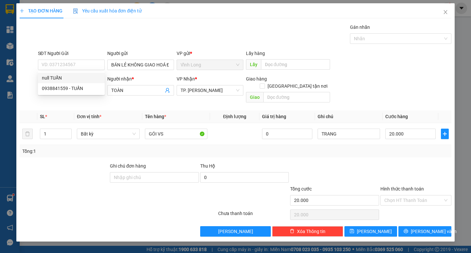
click at [397, 195] on input "Hình thức thanh toán" at bounding box center [414, 200] width 59 height 10
click at [400, 205] on div "Tại văn phòng" at bounding box center [416, 206] width 63 height 7
type input "0"
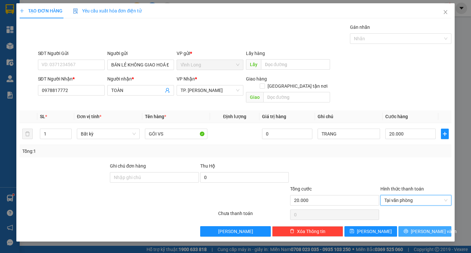
click at [418, 226] on button "[PERSON_NAME] và In" at bounding box center [425, 231] width 53 height 10
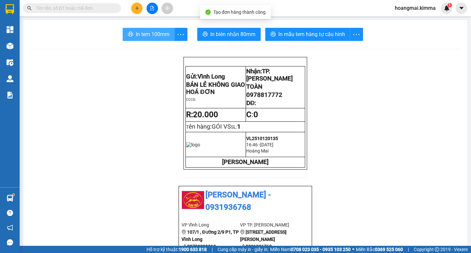
click at [149, 32] on span "In tem 100mm" at bounding box center [153, 34] width 34 height 8
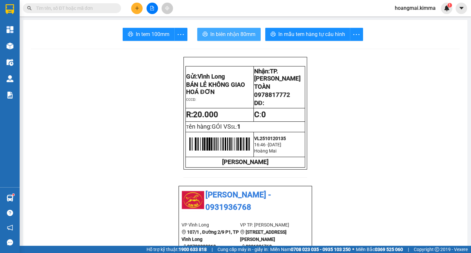
click at [206, 37] on button "In biên nhận 80mm" at bounding box center [229, 34] width 64 height 13
click at [134, 6] on button at bounding box center [136, 8] width 11 height 11
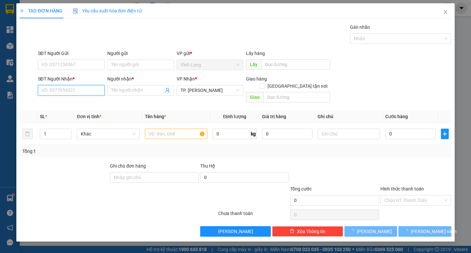
click at [79, 90] on input "SĐT Người Nhận *" at bounding box center [71, 90] width 67 height 10
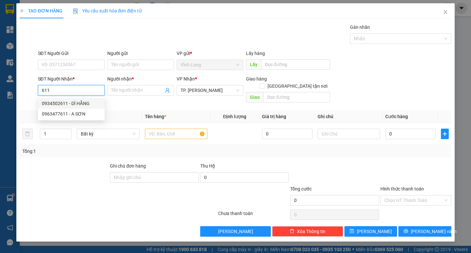
click at [82, 106] on div "0934502611 - DÌ HẰNG" at bounding box center [71, 103] width 59 height 7
type input "0934502611"
type input "DÌ HẰNG"
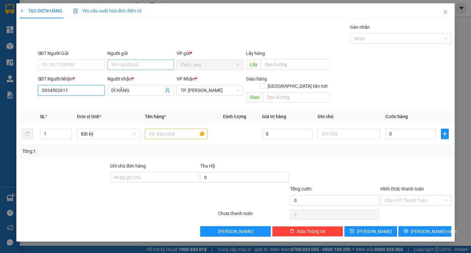
type input "0934502611"
click at [128, 65] on input "Người gửi" at bounding box center [140, 65] width 67 height 10
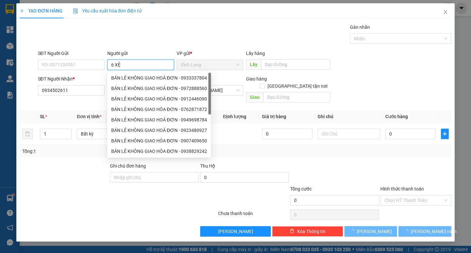
type input "6 XỆ"
click at [152, 35] on div "Gói vận chuyển * Tiêu chuẩn Gán nhãn Nhãn" at bounding box center [245, 35] width 416 height 23
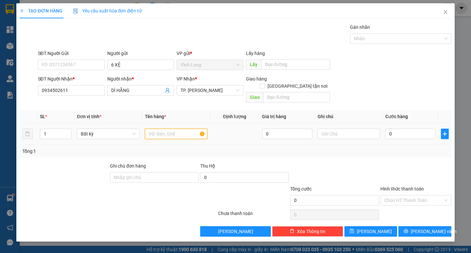
click at [163, 129] on input "text" at bounding box center [176, 134] width 63 height 10
type input "THÙNG"
type input "TRANG"
click at [404, 195] on input "Hình thức thanh toán" at bounding box center [414, 200] width 59 height 10
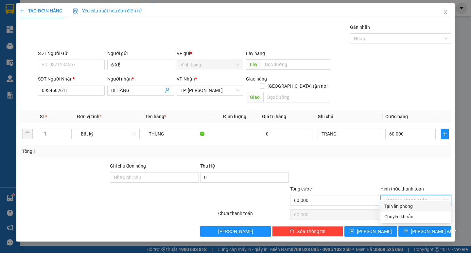
drag, startPoint x: 401, startPoint y: 204, endPoint x: 399, endPoint y: 201, distance: 3.5
click at [401, 204] on div "Tại văn phòng" at bounding box center [416, 206] width 63 height 7
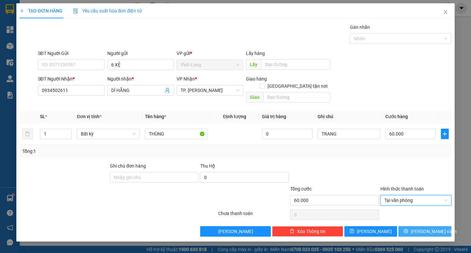
click at [415, 228] on button "[PERSON_NAME] và In" at bounding box center [425, 231] width 53 height 10
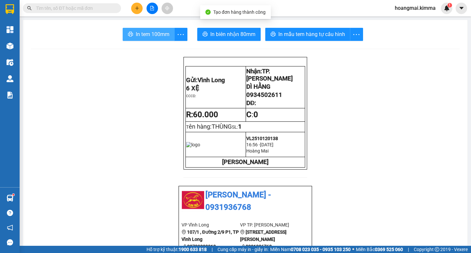
click at [155, 32] on span "In tem 100mm" at bounding box center [153, 34] width 34 height 8
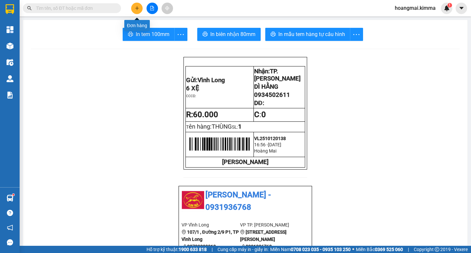
click at [139, 9] on button at bounding box center [136, 8] width 11 height 11
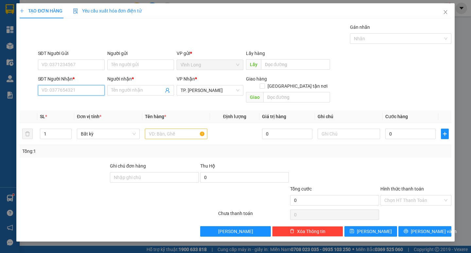
click at [90, 95] on input "SĐT Người Nhận *" at bounding box center [71, 90] width 67 height 10
click at [172, 129] on input "text" at bounding box center [176, 134] width 63 height 10
type input "THÙNG"
type input "THƯ(SG THU)"
click at [48, 92] on input "SĐT Người Nhận *" at bounding box center [71, 90] width 67 height 10
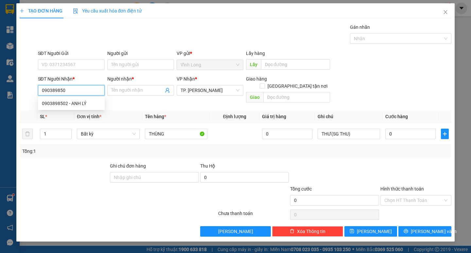
type input "0903898502"
click at [63, 104] on div "0903898502 - ANH LÝ" at bounding box center [71, 103] width 59 height 7
type input "ANH LÝ"
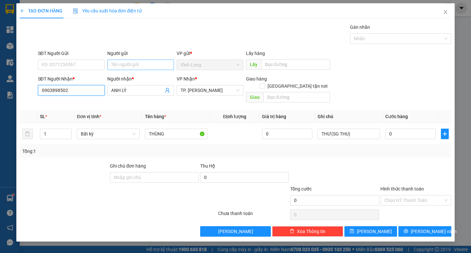
type input "0903898502"
click at [129, 64] on input "Người gửi" at bounding box center [140, 65] width 67 height 10
type input "N"
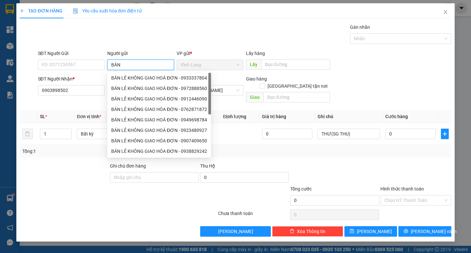
click at [142, 63] on input "BÁN" at bounding box center [140, 65] width 67 height 10
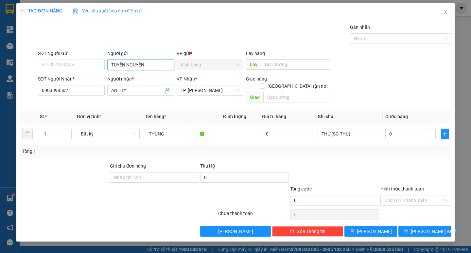
type input "TUYẾN NGUYỄN"
click at [398, 155] on div "Transit Pickup Surcharge Ids Transit Deliver Surcharge Ids Transit Deliver Surc…" at bounding box center [236, 130] width 432 height 213
click at [427, 228] on span "[PERSON_NAME] và In" at bounding box center [434, 231] width 46 height 7
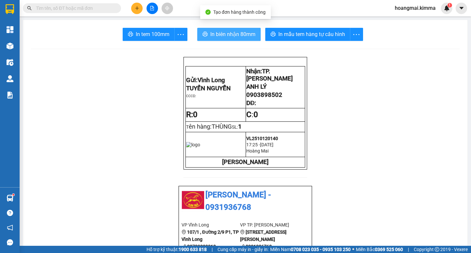
click at [229, 30] on span "In biên nhận 80mm" at bounding box center [233, 34] width 45 height 8
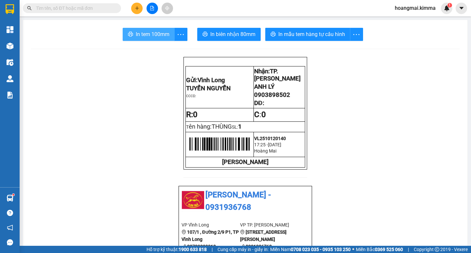
click at [160, 33] on span "In tem 100mm" at bounding box center [153, 34] width 34 height 8
click at [140, 8] on button at bounding box center [136, 8] width 11 height 11
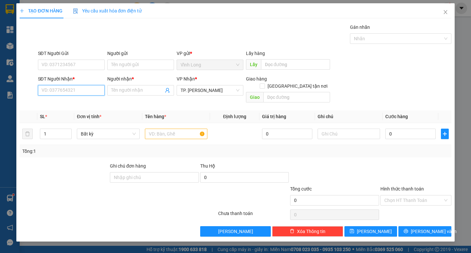
click at [91, 92] on input "SĐT Người Nhận *" at bounding box center [71, 90] width 67 height 10
type input "0903634363"
click at [58, 102] on div "0903634363 - CHÂU" at bounding box center [71, 103] width 59 height 7
type input "CHÂU"
type input "TX GIAO"
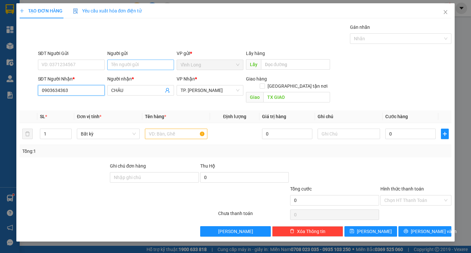
type input "0903634363"
click at [138, 62] on input "Người gửi" at bounding box center [140, 65] width 67 height 10
type input "BÁN"
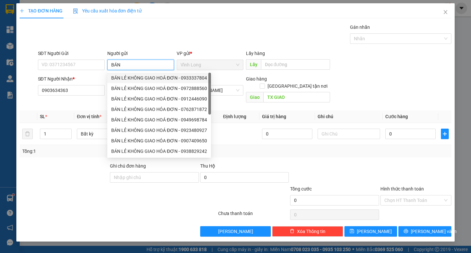
click at [130, 74] on div "BÁN LẺ KHÔNG GIAO HOÁ ĐƠN - 0933337804" at bounding box center [159, 78] width 104 height 10
type input "0933337804"
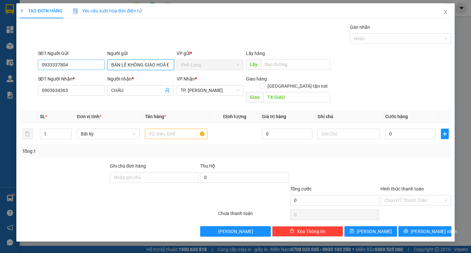
type input "BÁN LẺ KHÔNG GIAO HOÁ ĐƠN"
click at [96, 67] on input "0933337804" at bounding box center [71, 65] width 67 height 10
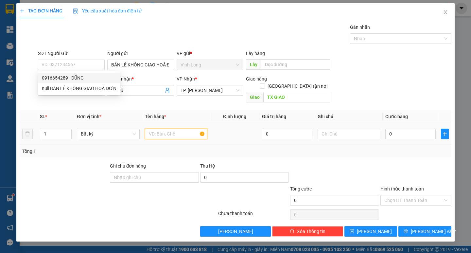
click at [178, 129] on input "text" at bounding box center [176, 134] width 63 height 10
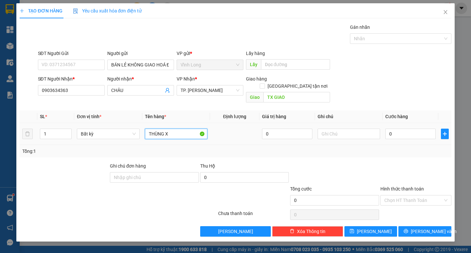
type input "THÙNG XA"
click at [384, 165] on div at bounding box center [416, 173] width 72 height 23
click at [413, 195] on input "Hình thức thanh toán" at bounding box center [414, 200] width 59 height 10
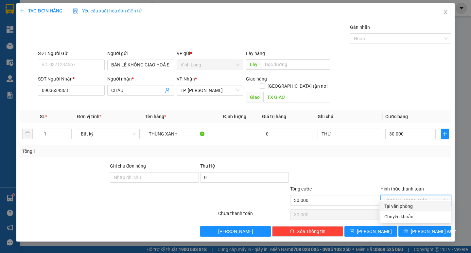
click at [410, 203] on div "Tại văn phòng" at bounding box center [416, 206] width 63 height 7
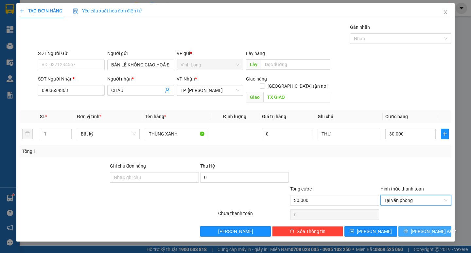
click at [424, 228] on span "[PERSON_NAME] và In" at bounding box center [434, 231] width 46 height 7
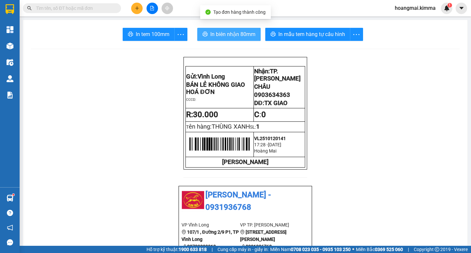
click at [228, 36] on span "In biên nhận 80mm" at bounding box center [233, 34] width 45 height 8
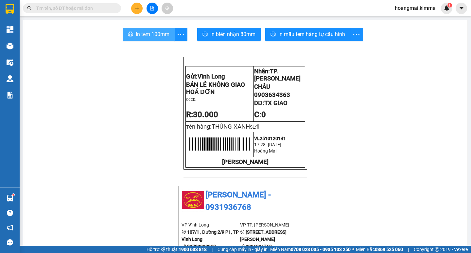
click at [128, 35] on icon "printer" at bounding box center [130, 33] width 5 height 5
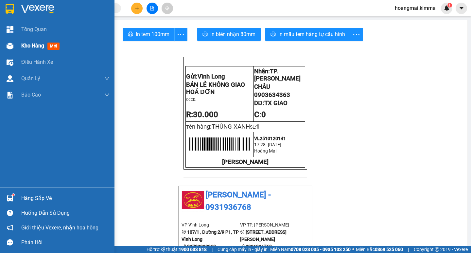
click at [14, 47] on div at bounding box center [9, 45] width 11 height 11
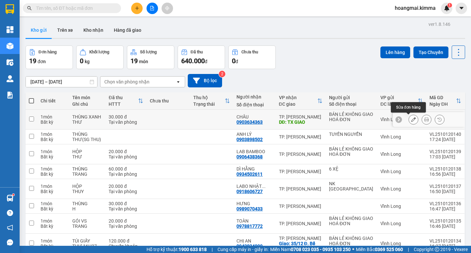
click at [411, 117] on button at bounding box center [413, 119] width 9 height 11
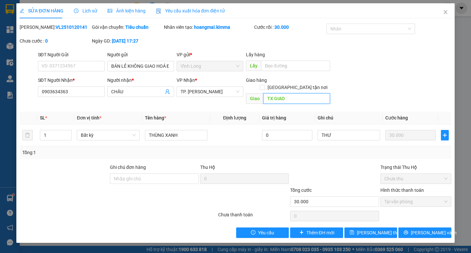
click at [292, 94] on input "TX GIAO" at bounding box center [297, 98] width 67 height 10
click at [368, 229] on span "[PERSON_NAME] thay đổi" at bounding box center [383, 232] width 52 height 7
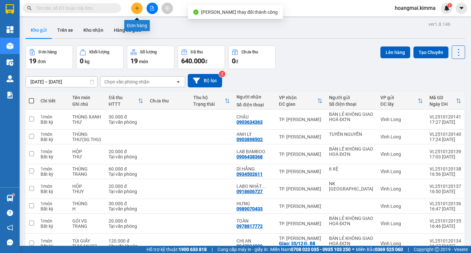
click at [136, 9] on icon "plus" at bounding box center [137, 8] width 5 height 5
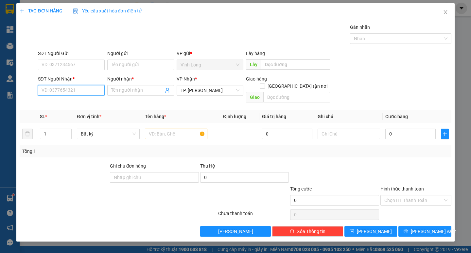
click at [75, 87] on input "SĐT Người Nhận *" at bounding box center [71, 90] width 67 height 10
type input "0939020716"
click at [78, 101] on div "0939020716 - CHÚ NĂM" at bounding box center [71, 103] width 59 height 7
type input "CHÚ NĂM"
type input "0939020716"
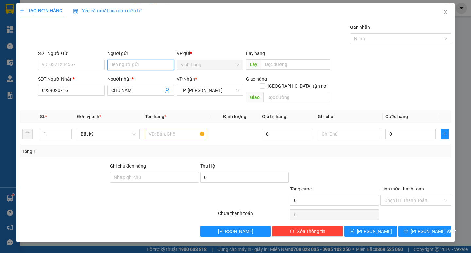
click at [117, 68] on input "Người gửi" at bounding box center [140, 65] width 67 height 10
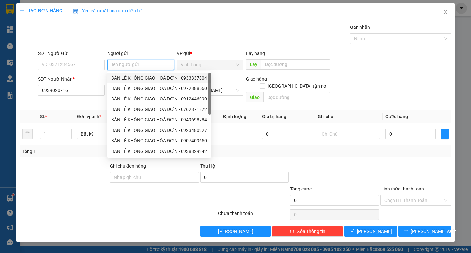
click at [129, 75] on div "BÁN LẺ KHÔNG GIAO HOÁ ĐƠN - 0933337804" at bounding box center [159, 77] width 96 height 7
type input "0933337804"
type input "BÁN LẺ KHÔNG GIAO HOÁ ĐƠN"
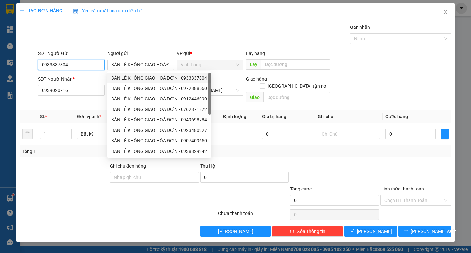
click at [101, 65] on input "0933337804" at bounding box center [71, 65] width 67 height 10
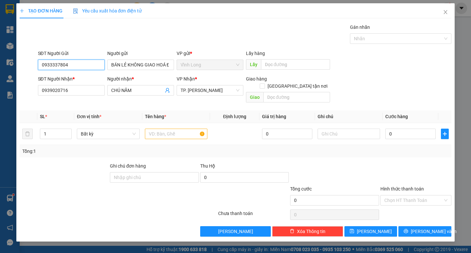
click at [101, 65] on input "0933337804" at bounding box center [71, 65] width 67 height 10
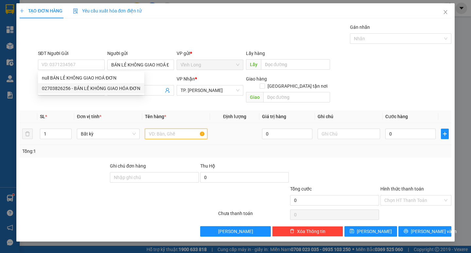
click at [151, 129] on input "text" at bounding box center [176, 134] width 63 height 10
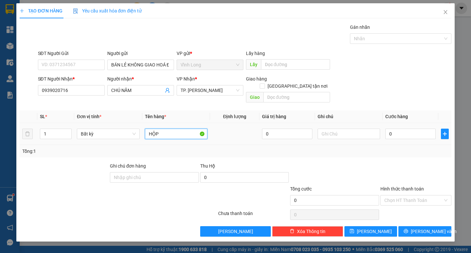
type input "HỘP"
type input "THƯ"
type input "2"
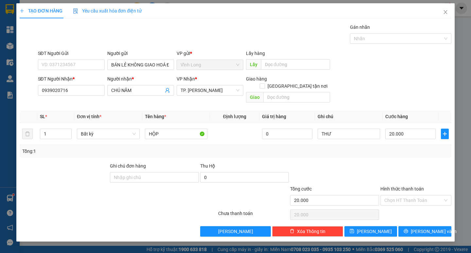
click at [390, 162] on div at bounding box center [416, 173] width 72 height 23
click at [426, 195] on input "Hình thức thanh toán" at bounding box center [414, 200] width 59 height 10
click at [422, 205] on div "Tại văn phòng" at bounding box center [416, 206] width 63 height 7
click at [432, 228] on span "[PERSON_NAME] và In" at bounding box center [434, 231] width 46 height 7
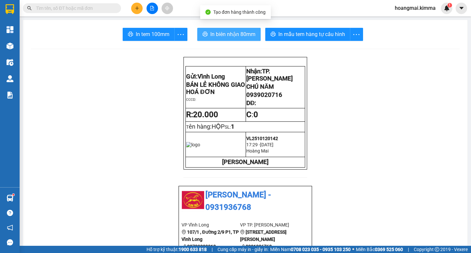
click at [237, 35] on span "In biên nhận 80mm" at bounding box center [233, 34] width 45 height 8
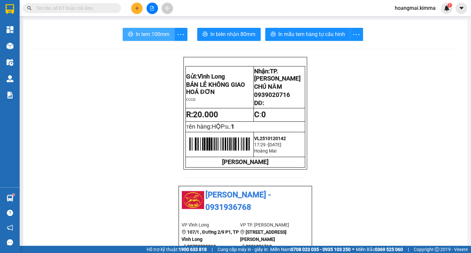
click at [158, 35] on span "In tem 100mm" at bounding box center [153, 34] width 34 height 8
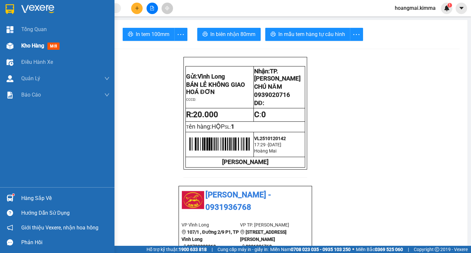
click at [25, 39] on div "Kho hàng mới" at bounding box center [65, 46] width 88 height 16
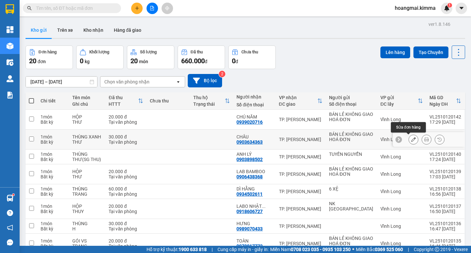
click at [412, 140] on icon at bounding box center [414, 139] width 5 height 5
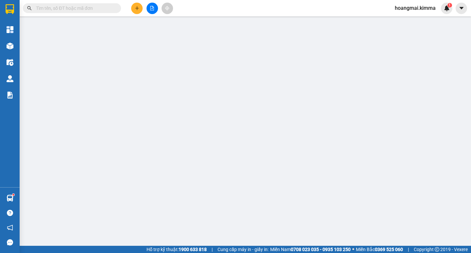
type input "BÁN LẺ KHÔNG GIAO HOÁ ĐƠN"
type input "0903634363"
type input "CHÂU"
type input "30.000"
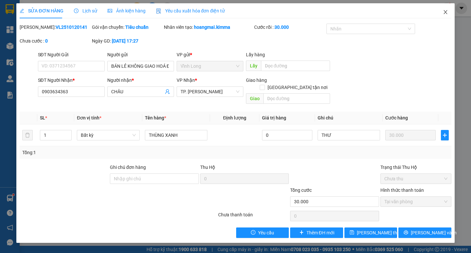
click at [444, 12] on icon "close" at bounding box center [445, 11] width 5 height 5
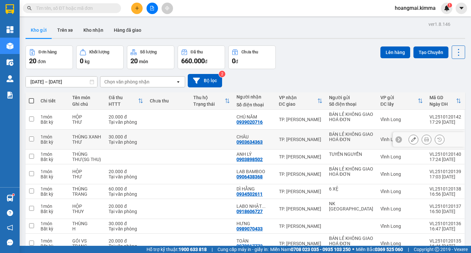
click at [425, 138] on icon at bounding box center [427, 139] width 5 height 5
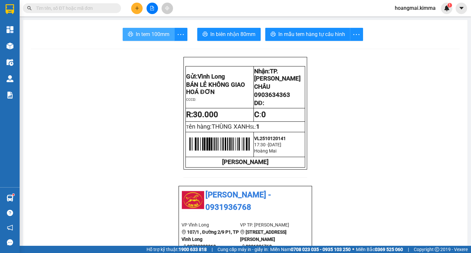
click at [157, 31] on span "In tem 100mm" at bounding box center [153, 34] width 34 height 8
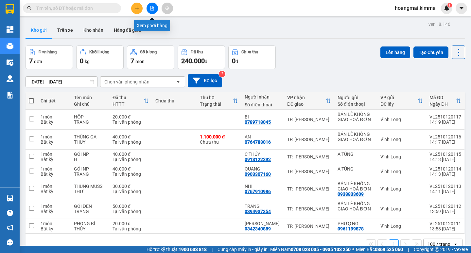
click at [151, 9] on icon "file-add" at bounding box center [152, 8] width 5 height 5
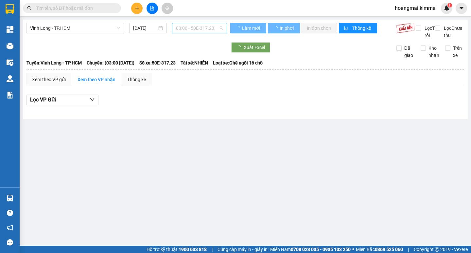
click at [188, 28] on span "03:00 - 50E-317.23" at bounding box center [199, 28] width 47 height 10
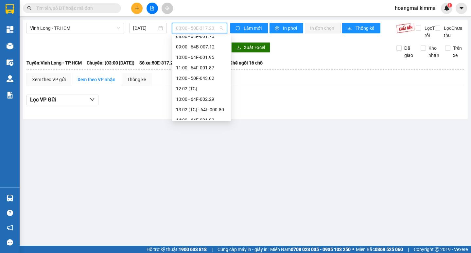
scroll to position [92, 0]
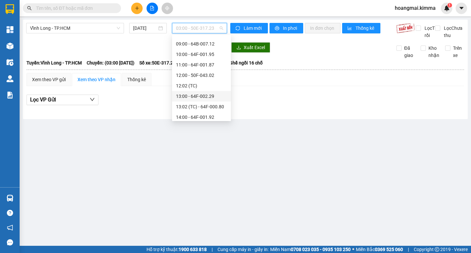
click at [211, 95] on div "13:00 - 64F-002.29" at bounding box center [201, 96] width 51 height 7
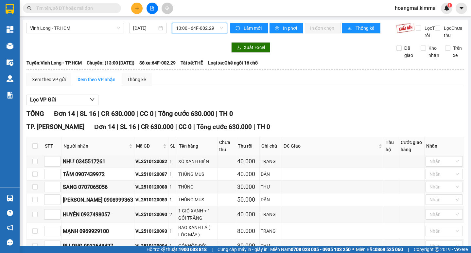
click at [194, 27] on span "13:00 - 64F-002.29" at bounding box center [199, 28] width 47 height 10
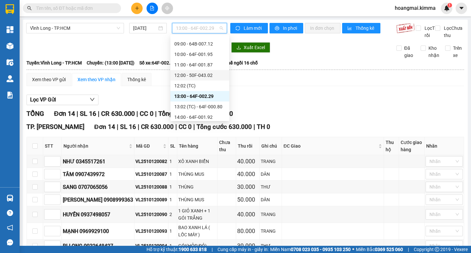
click at [198, 76] on div "12:00 - 50F-043.02" at bounding box center [200, 75] width 51 height 7
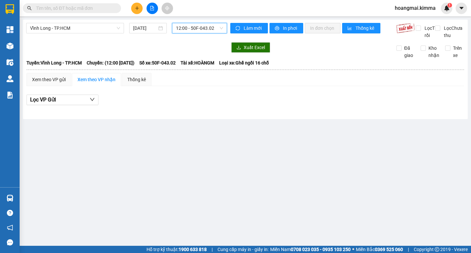
click at [188, 25] on span "12:00 - 50F-043.02" at bounding box center [199, 28] width 47 height 10
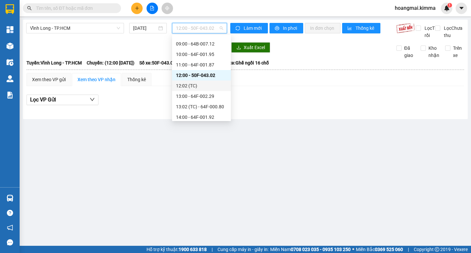
click at [191, 86] on div "12:02 (TC)" at bounding box center [201, 85] width 51 height 7
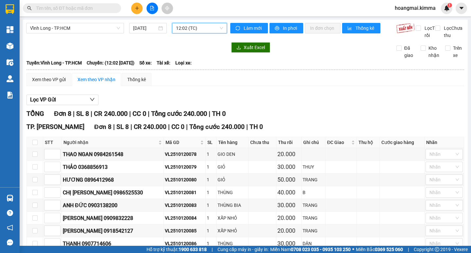
click at [187, 26] on span "12:02 (TC)" at bounding box center [199, 28] width 47 height 10
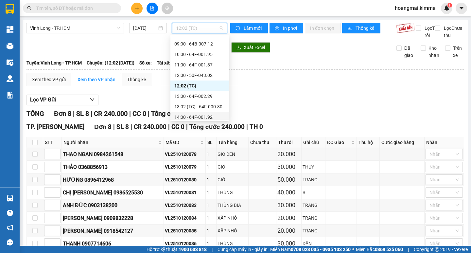
click at [212, 118] on div "14:00 - 64F-001.92" at bounding box center [200, 117] width 51 height 7
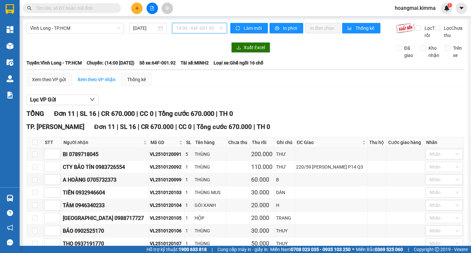
click at [197, 28] on span "14:00 - 64F-001.92" at bounding box center [199, 28] width 47 height 10
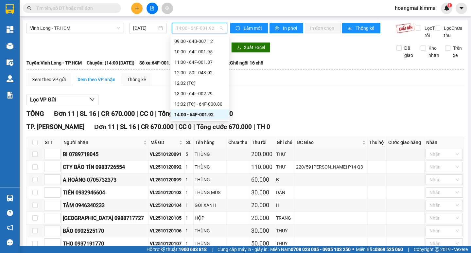
scroll to position [107, 0]
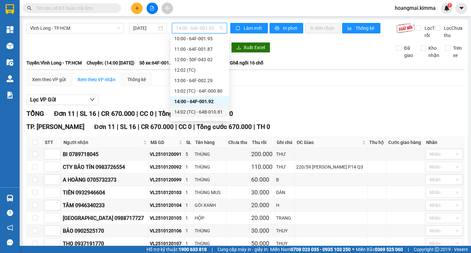
click at [213, 110] on div "14:02 (TC) - 64B-010.81" at bounding box center [200, 111] width 51 height 7
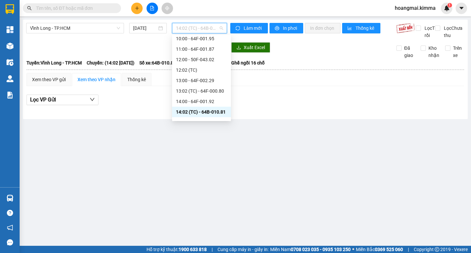
drag, startPoint x: 197, startPoint y: 23, endPoint x: 198, endPoint y: 47, distance: 23.9
click at [197, 26] on span "14:02 (TC) - 64B-010.81" at bounding box center [199, 28] width 47 height 10
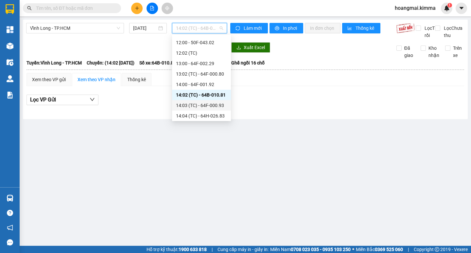
scroll to position [134, 0]
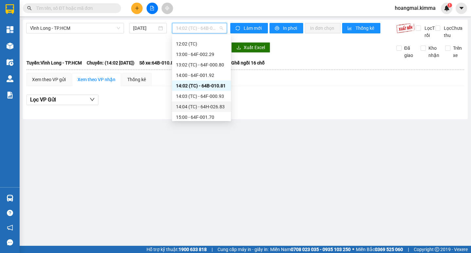
click at [212, 97] on div "14:03 (TC) - 64F-000.93" at bounding box center [201, 96] width 51 height 7
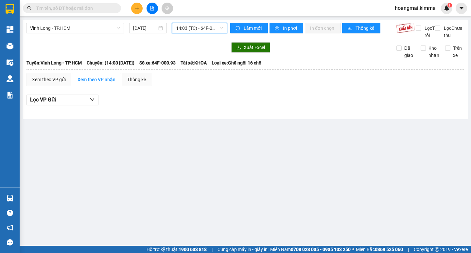
click at [199, 28] on span "14:03 (TC) - 64F-000.93" at bounding box center [199, 28] width 47 height 10
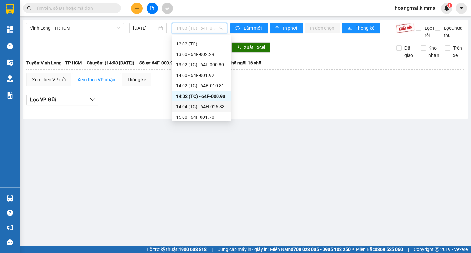
click at [191, 107] on div "14:04 (TC) - 64H-026.83" at bounding box center [201, 106] width 51 height 7
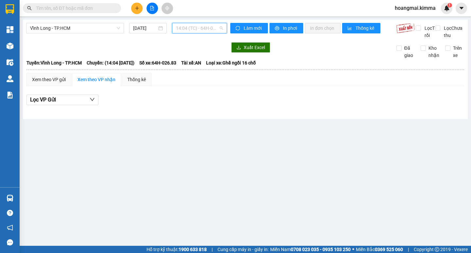
click at [201, 28] on span "14:04 (TC) - 64H-026.83" at bounding box center [199, 28] width 47 height 10
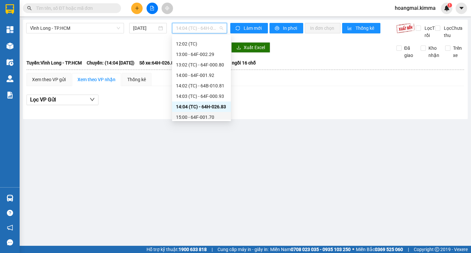
click at [201, 117] on div "15:00 - 64F-001.70" at bounding box center [201, 117] width 51 height 7
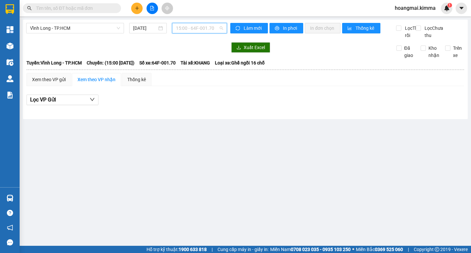
click at [206, 29] on span "15:00 - 64F-001.70" at bounding box center [199, 28] width 47 height 10
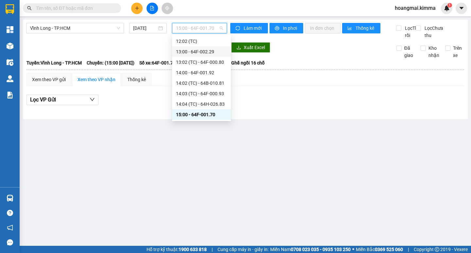
click at [197, 51] on div "13:00 - 64F-002.29" at bounding box center [201, 51] width 51 height 7
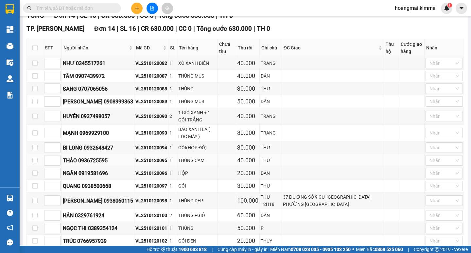
scroll to position [131, 0]
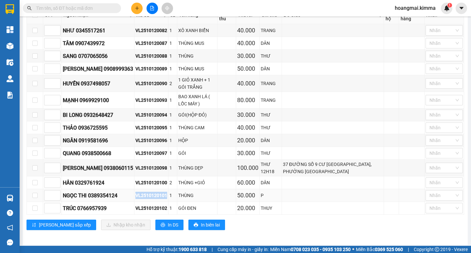
drag, startPoint x: 157, startPoint y: 203, endPoint x: 123, endPoint y: 203, distance: 33.4
click at [123, 202] on tr "NGỌC THI 0389354124 VL2510120101 1 THÙNG 50.000 P Nhãn" at bounding box center [246, 195] width 438 height 13
click at [194, 119] on div "GÓI(HỘP ĐỎ)" at bounding box center [197, 114] width 38 height 7
drag, startPoint x: 157, startPoint y: 203, endPoint x: 123, endPoint y: 203, distance: 33.4
click at [118, 202] on tr "NGỌC THI 0389354124 VL2510120101 1 THÙNG 50.000 P Nhãn" at bounding box center [246, 195] width 438 height 13
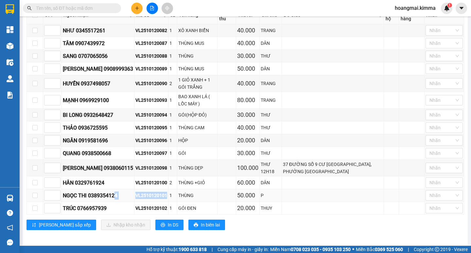
click at [136, 199] on div "VL2510120101" at bounding box center [152, 195] width 32 height 7
drag, startPoint x: 157, startPoint y: 202, endPoint x: 124, endPoint y: 202, distance: 32.4
click at [135, 202] on td "VL2510120101" at bounding box center [152, 195] width 34 height 13
copy div "VL2510120101"
click at [105, 7] on input "text" at bounding box center [74, 8] width 77 height 7
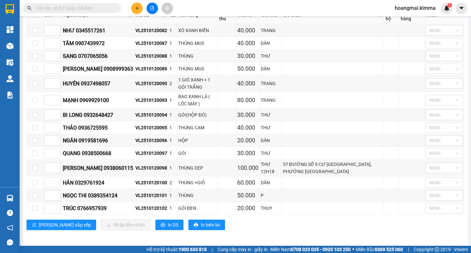
paste input "VL2510120101"
type input "VL2510120101"
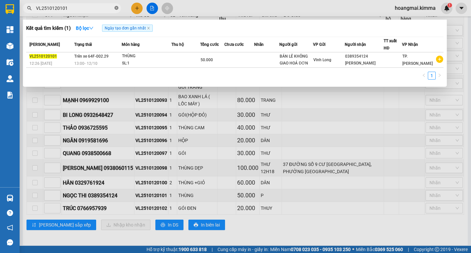
click at [115, 8] on icon "close-circle" at bounding box center [117, 8] width 4 height 4
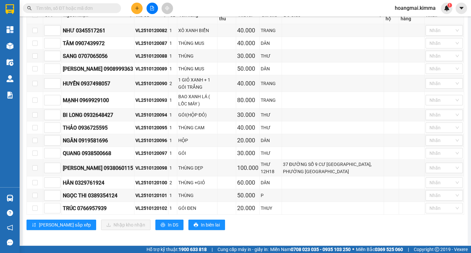
click at [112, 9] on input "text" at bounding box center [74, 8] width 77 height 7
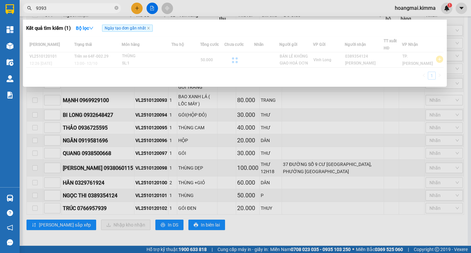
type input "9393"
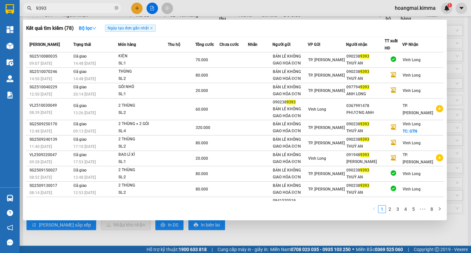
click at [151, 8] on div at bounding box center [235, 126] width 471 height 253
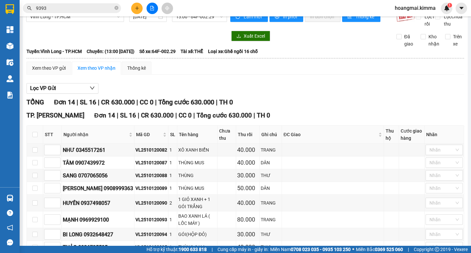
scroll to position [0, 0]
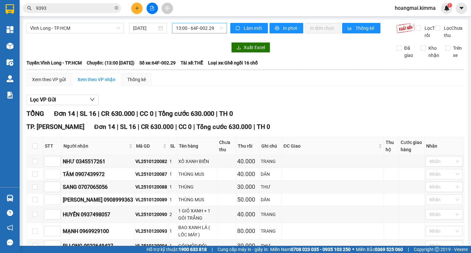
click at [176, 27] on span "13:00 - 64F-002.29" at bounding box center [199, 28] width 47 height 10
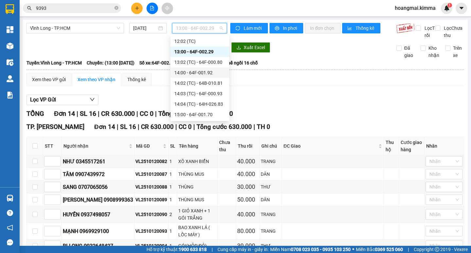
click at [197, 72] on div "14:00 - 64F-001.92" at bounding box center [200, 72] width 51 height 7
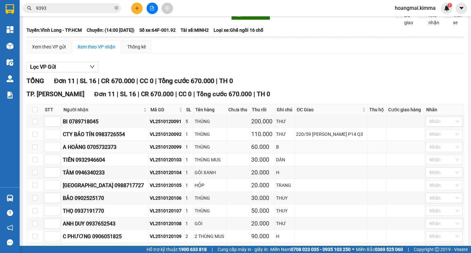
scroll to position [83, 0]
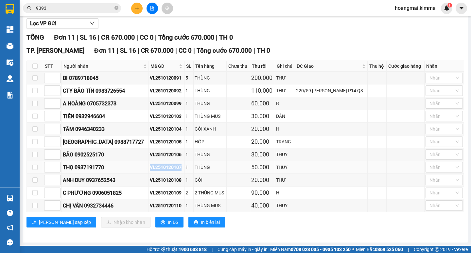
drag, startPoint x: 188, startPoint y: 168, endPoint x: 157, endPoint y: 168, distance: 31.4
click at [157, 168] on div "VL2510120107" at bounding box center [166, 167] width 33 height 7
copy div "VL2510120107"
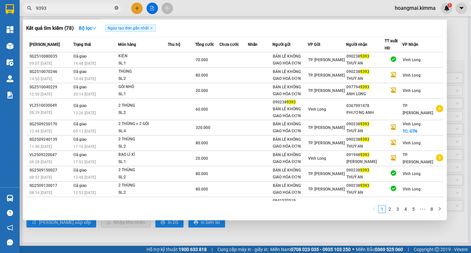
drag, startPoint x: 116, startPoint y: 8, endPoint x: 99, endPoint y: 9, distance: 17.1
click at [115, 8] on icon "close-circle" at bounding box center [117, 8] width 4 height 4
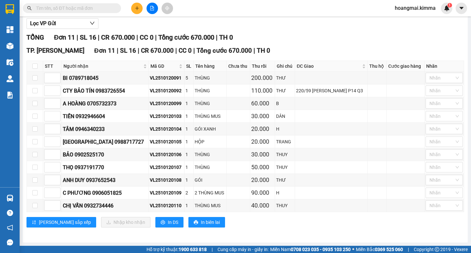
paste input "VL2510120107"
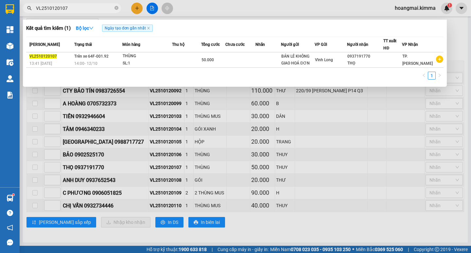
type input "VL2510120107"
click at [181, 158] on div at bounding box center [235, 126] width 471 height 253
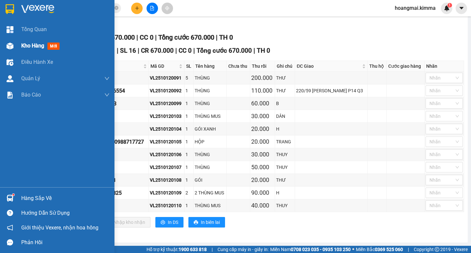
click at [28, 45] on span "Kho hàng" at bounding box center [32, 46] width 23 height 6
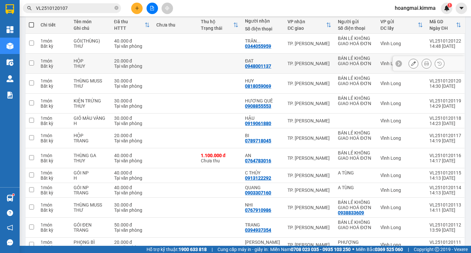
scroll to position [44, 0]
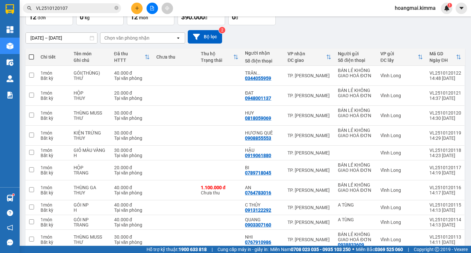
click at [153, 10] on icon "file-add" at bounding box center [152, 8] width 5 height 5
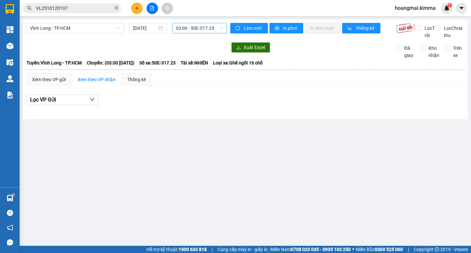
click at [193, 27] on span "03:00 - 50E-317.23" at bounding box center [199, 28] width 47 height 10
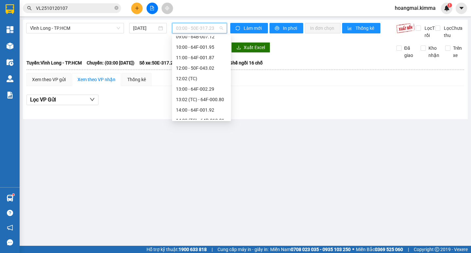
scroll to position [105, 0]
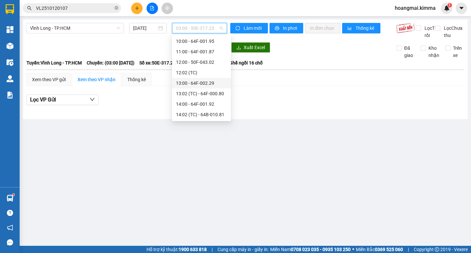
click at [204, 82] on div "13:00 - 64F-002.29" at bounding box center [201, 83] width 51 height 7
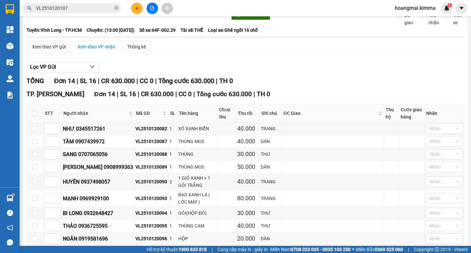
scroll to position [98, 0]
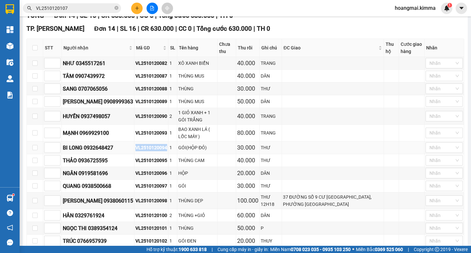
drag, startPoint x: 157, startPoint y: 154, endPoint x: 123, endPoint y: 154, distance: 34.4
click at [123, 154] on tr "BI LONG 0932648427 VL2510120094 1 GÓI(HỘP ĐỎ) 30.000 THƯ Nhãn" at bounding box center [246, 147] width 438 height 13
copy tr "VL2510120094"
click at [117, 8] on icon "close-circle" at bounding box center [117, 8] width 4 height 4
drag, startPoint x: 153, startPoint y: 181, endPoint x: 126, endPoint y: 181, distance: 26.8
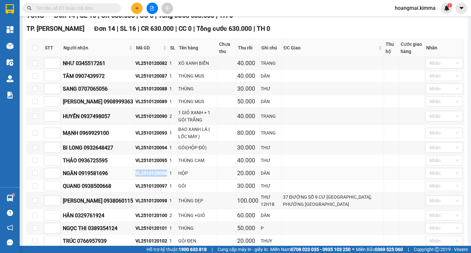
click at [135, 180] on td "VL2510120096" at bounding box center [152, 173] width 34 height 13
copy div "VL2510120096"
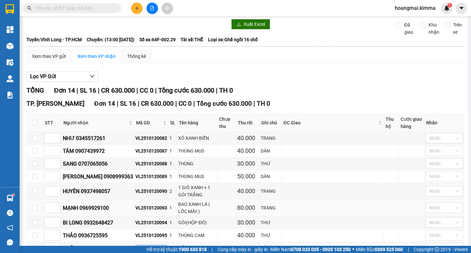
scroll to position [0, 0]
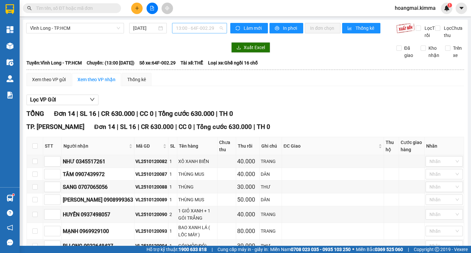
click at [184, 26] on span "13:00 - 64F-002.29" at bounding box center [199, 28] width 47 height 10
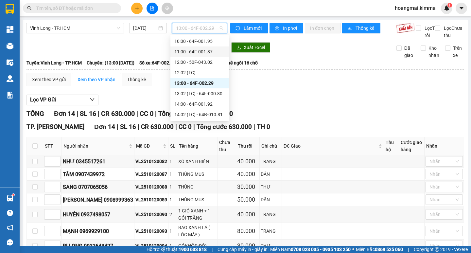
click at [195, 54] on div "11:00 - 64F-001.87" at bounding box center [200, 51] width 51 height 7
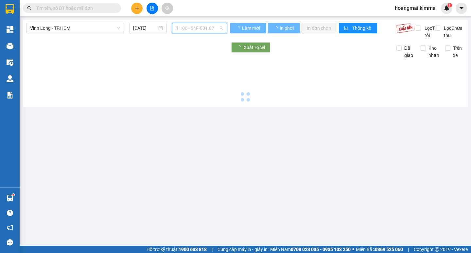
click at [192, 29] on span "11:00 - 64F-001.87" at bounding box center [199, 28] width 47 height 10
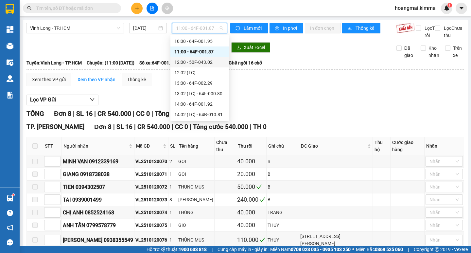
click at [195, 64] on div "12:00 - 50F-043.02" at bounding box center [200, 62] width 51 height 7
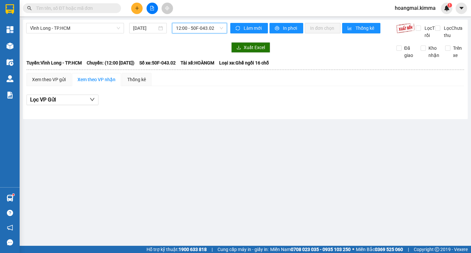
click at [195, 28] on span "12:00 - 50F-043.02" at bounding box center [199, 28] width 47 height 10
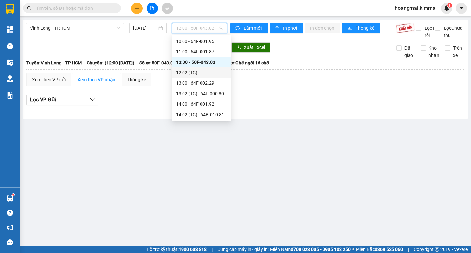
click at [194, 73] on div "12:02 (TC)" at bounding box center [201, 72] width 51 height 7
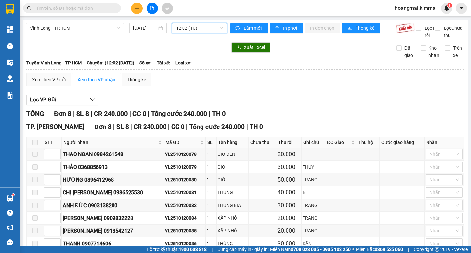
click at [190, 29] on span "12:02 (TC)" at bounding box center [199, 28] width 47 height 10
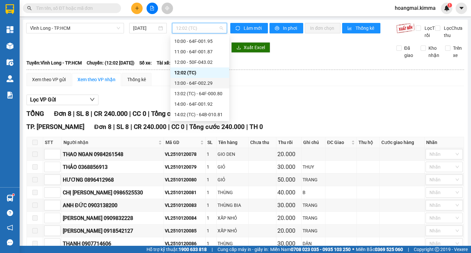
click at [192, 84] on div "13:00 - 64F-002.29" at bounding box center [200, 83] width 51 height 7
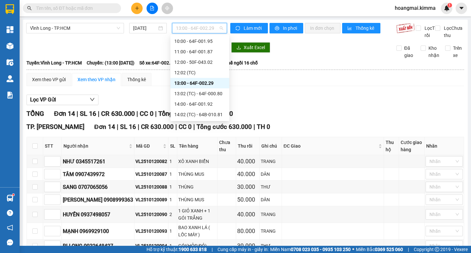
click at [196, 28] on span "13:00 - 64F-002.29" at bounding box center [199, 28] width 47 height 10
click at [194, 94] on div "13:02 (TC) - 64F-000.80" at bounding box center [200, 93] width 51 height 7
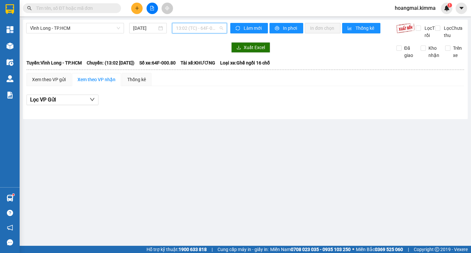
drag, startPoint x: 194, startPoint y: 27, endPoint x: 199, endPoint y: 78, distance: 52.0
click at [194, 27] on span "13:02 (TC) - 64F-000.80" at bounding box center [199, 28] width 47 height 10
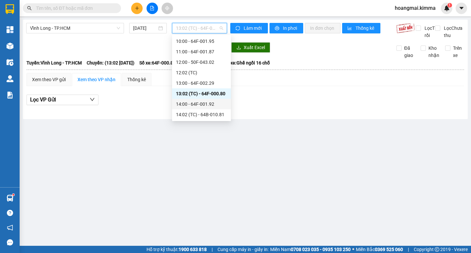
click at [197, 103] on div "14:00 - 64F-001.92" at bounding box center [201, 104] width 51 height 7
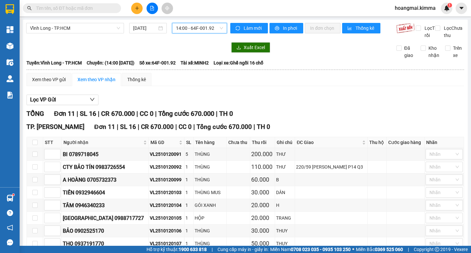
click at [197, 28] on span "14:00 - 64F-001.92" at bounding box center [199, 28] width 47 height 10
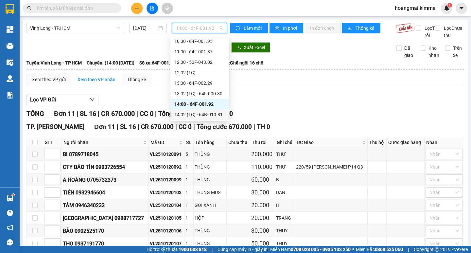
click at [205, 115] on div "14:02 (TC) - 64B-010.81" at bounding box center [200, 114] width 51 height 7
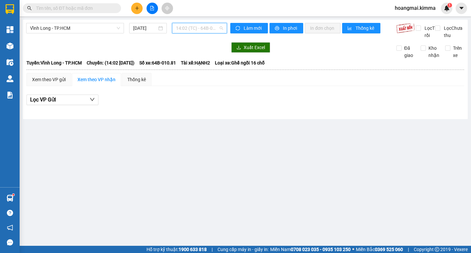
click at [194, 30] on span "14:02 (TC) - 64B-010.81" at bounding box center [199, 28] width 47 height 10
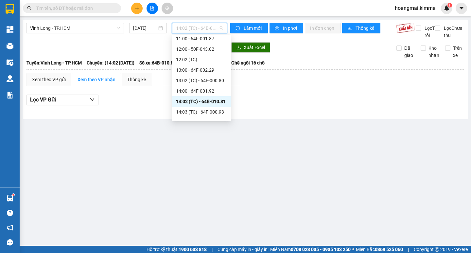
scroll to position [131, 0]
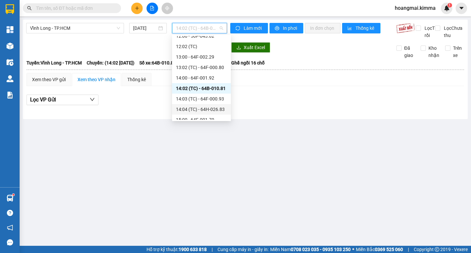
click at [210, 98] on div "14:03 (TC) - 64F-000.93" at bounding box center [201, 98] width 51 height 7
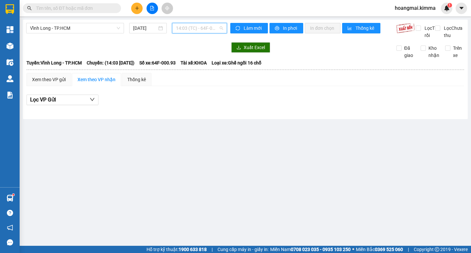
click at [203, 28] on span "14:03 (TC) - 64F-000.93" at bounding box center [199, 28] width 47 height 10
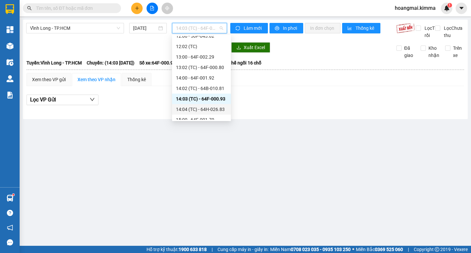
click at [197, 110] on div "14:04 (TC) - 64H-026.83" at bounding box center [201, 109] width 51 height 7
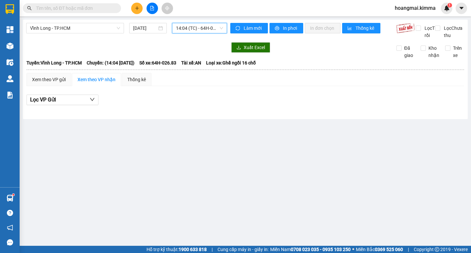
click at [190, 29] on span "14:04 (TC) - 64H-026.83" at bounding box center [199, 28] width 47 height 10
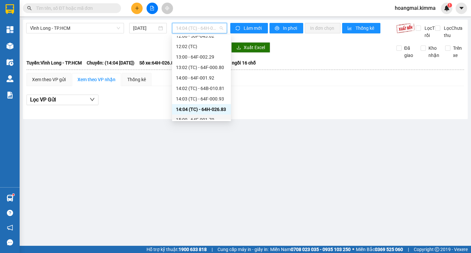
click at [188, 118] on div "15:00 - 64F-001.70" at bounding box center [201, 119] width 51 height 7
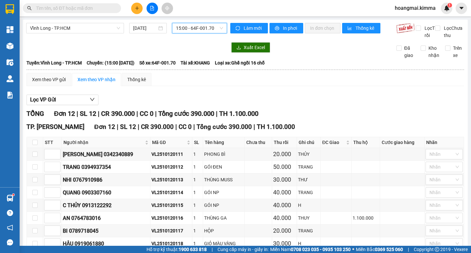
drag, startPoint x: 184, startPoint y: 28, endPoint x: 182, endPoint y: 34, distance: 7.2
click at [184, 28] on span "15:00 - 64F-001.70" at bounding box center [199, 28] width 47 height 10
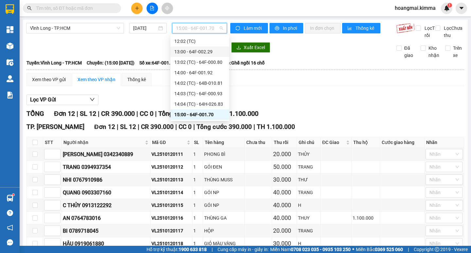
click at [194, 51] on div "13:00 - 64F-002.29" at bounding box center [200, 51] width 51 height 7
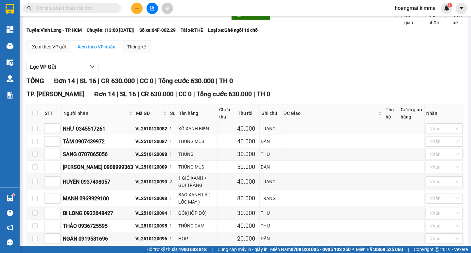
scroll to position [131, 0]
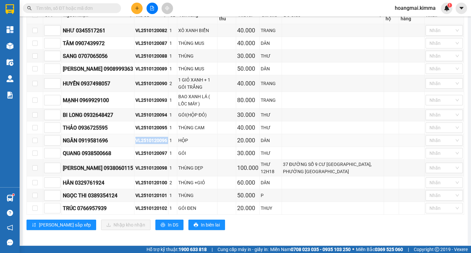
drag, startPoint x: 158, startPoint y: 147, endPoint x: 120, endPoint y: 147, distance: 38.6
click at [120, 147] on tr "NGÂN 0919581696 VL2510120096 1 HỘP 20.000 DÂN Nhãn" at bounding box center [246, 140] width 438 height 13
copy tr "NGÂN 0919581696 VL2510120096"
click at [194, 172] on div "THÙNG DẸP" at bounding box center [197, 167] width 38 height 7
drag, startPoint x: 136, startPoint y: 189, endPoint x: 123, endPoint y: 189, distance: 12.1
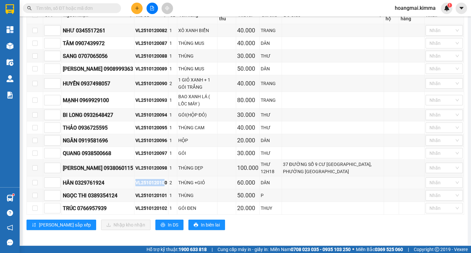
click at [123, 189] on tr "HÂN 0329761924 VL2510120100 2 THÙNG +GIỎ 60.000 DÂN Nhãn" at bounding box center [246, 182] width 438 height 13
click at [153, 186] on div "VL2510120100" at bounding box center [152, 182] width 32 height 7
drag, startPoint x: 157, startPoint y: 190, endPoint x: 122, endPoint y: 190, distance: 34.4
click at [122, 189] on tr "HÂN 0329761924 VL2510120100 2 THÙNG +GIỎ 60.000 DÂN Nhãn" at bounding box center [246, 182] width 438 height 13
copy tr "HÂN 0329761924 VL2510120100"
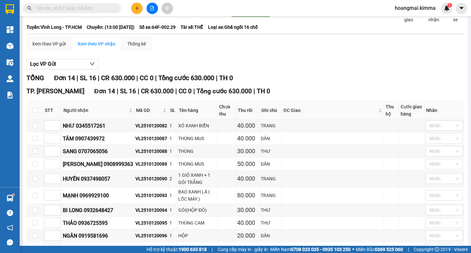
scroll to position [0, 0]
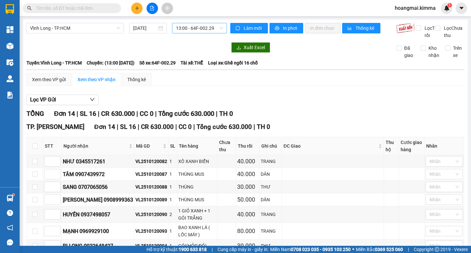
click at [196, 29] on span "13:00 - 64F-002.29" at bounding box center [199, 28] width 47 height 10
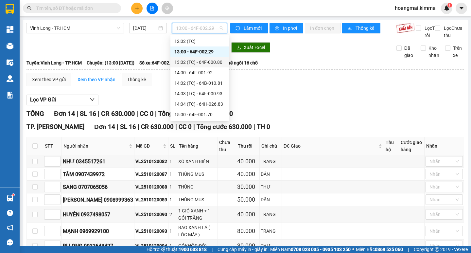
click at [198, 61] on div "13:02 (TC) - 64F-000.80" at bounding box center [200, 62] width 51 height 7
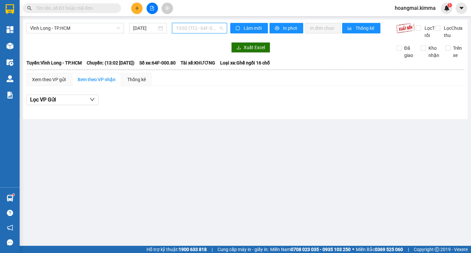
click at [191, 27] on span "13:02 (TC) - 64F-000.80" at bounding box center [199, 28] width 47 height 10
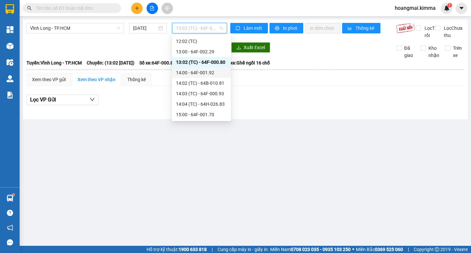
click at [195, 73] on div "14:00 - 64F-001.92" at bounding box center [201, 72] width 51 height 7
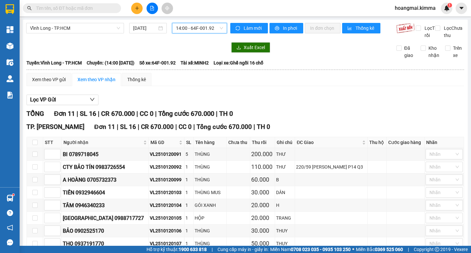
click at [186, 26] on span "14:00 - 64F-001.92" at bounding box center [199, 28] width 47 height 10
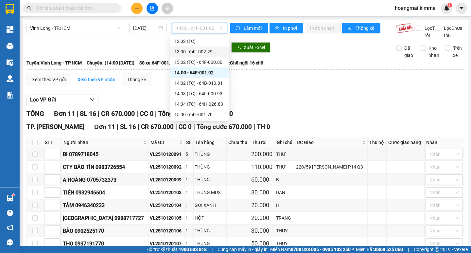
click at [190, 51] on div "13:00 - 64F-002.29" at bounding box center [200, 51] width 51 height 7
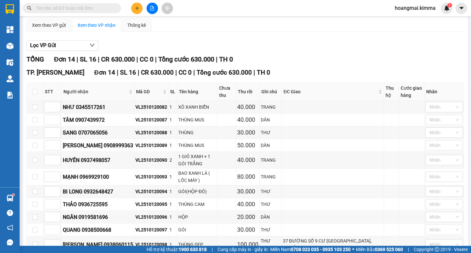
scroll to position [98, 0]
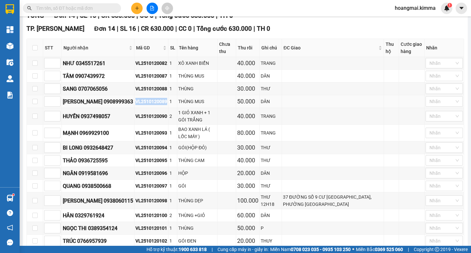
drag, startPoint x: 157, startPoint y: 108, endPoint x: 126, endPoint y: 108, distance: 31.4
click at [135, 108] on td "VL2510120089" at bounding box center [152, 101] width 34 height 13
copy div "VL2510120089"
drag, startPoint x: 157, startPoint y: 222, endPoint x: 122, endPoint y: 222, distance: 34.4
click at [122, 222] on tr "HÂN 0329761924 VL2510120100 2 THÙNG +GIỎ 60.000 DÂN Nhãn" at bounding box center [246, 215] width 438 height 13
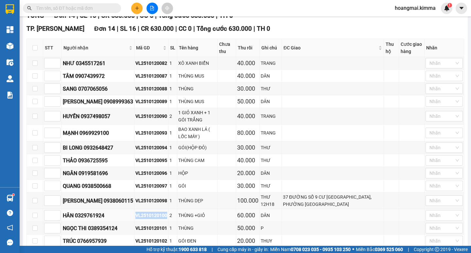
copy tr "HÂN 0329761924 VL2510120100"
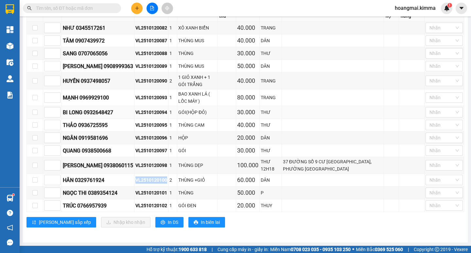
scroll to position [141, 0]
drag, startPoint x: 156, startPoint y: 205, endPoint x: 122, endPoint y: 207, distance: 33.7
click at [122, 207] on tr "TRÚC 0766957939 VL2510120102 1 GÓI ĐEN 20.000 THUY Nhãn" at bounding box center [246, 205] width 438 height 13
copy tr "TRÚC 0766957939 VL2510120102"
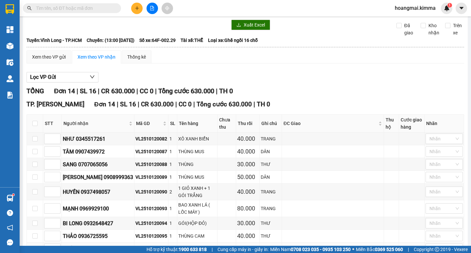
scroll to position [0, 0]
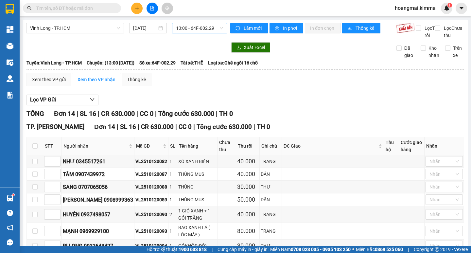
click at [185, 28] on span "13:00 - 64F-002.29" at bounding box center [199, 28] width 47 height 10
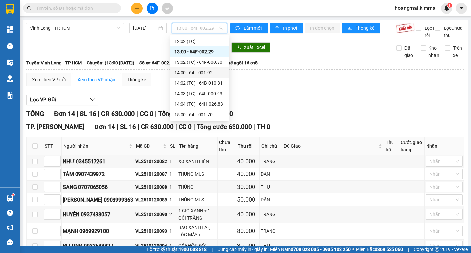
click at [189, 75] on div "14:00 - 64F-001.92" at bounding box center [200, 72] width 51 height 7
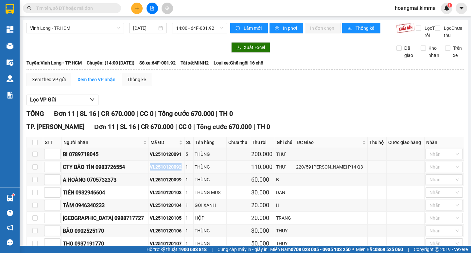
drag, startPoint x: 188, startPoint y: 174, endPoint x: 154, endPoint y: 174, distance: 34.4
click at [153, 174] on tr "CTY BẢO TÍN 0983726554 VL2510120092 1 THÙNG 110.000 THƯ 220/59 LÊ VĂN SỸ P14 Q3…" at bounding box center [246, 167] width 438 height 13
drag, startPoint x: 189, startPoint y: 187, endPoint x: 152, endPoint y: 186, distance: 37.7
click at [152, 186] on tr "A HOÀNG 0705732373 VL2510120099 1 THÙNG 60.000 B Nhãn" at bounding box center [246, 180] width 438 height 13
copy tr "A HOÀNG 0705732373 VL2510120099"
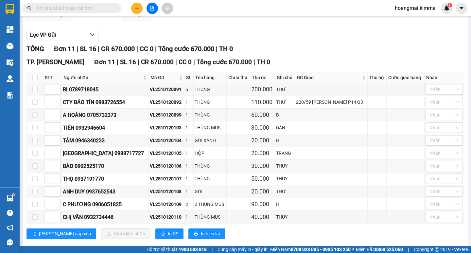
scroll to position [65, 0]
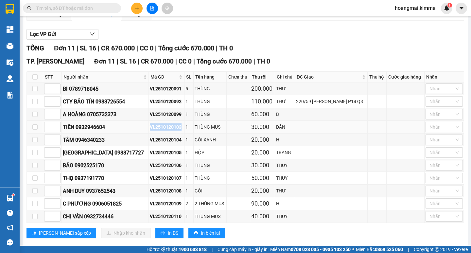
drag, startPoint x: 186, startPoint y: 134, endPoint x: 154, endPoint y: 134, distance: 32.1
click at [154, 134] on tr "TIẾN 0932946604 VL2510120103 1 THÙNG MUS 30.000 DÂN Nhãn" at bounding box center [246, 127] width 438 height 13
click at [183, 143] on div "VL2510120104" at bounding box center [166, 139] width 33 height 7
drag, startPoint x: 189, startPoint y: 145, endPoint x: 151, endPoint y: 152, distance: 38.3
click at [151, 146] on tr "TÂM 0946340233 VL2510120104 1 GÓI XANH 20.000 H Nhãn" at bounding box center [246, 140] width 438 height 13
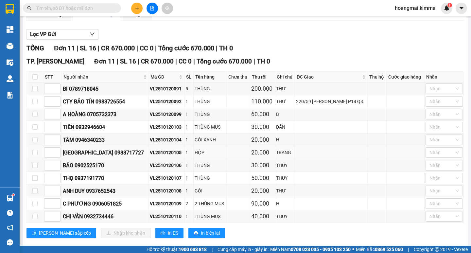
click at [182, 156] on div "VL2510120105" at bounding box center [166, 152] width 33 height 7
drag, startPoint x: 187, startPoint y: 159, endPoint x: 154, endPoint y: 159, distance: 33.4
click at [154, 159] on tr "ANH HẢI ĐÔNG HÀO 0988717727 VL2510120105 1 HỘP 20.000 TRANG Nhãn" at bounding box center [246, 152] width 438 height 13
click at [177, 169] on div "VL2510120106" at bounding box center [166, 165] width 33 height 7
drag, startPoint x: 188, startPoint y: 173, endPoint x: 154, endPoint y: 174, distance: 34.7
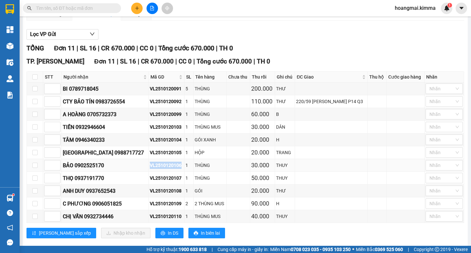
click at [154, 172] on tr "BẢO 0902525170 VL2510120106 1 THÙNG 30.000 THUY Nhãn" at bounding box center [246, 165] width 438 height 13
drag, startPoint x: 188, startPoint y: 199, endPoint x: 154, endPoint y: 198, distance: 34.7
click at [154, 197] on tr "ANH DUY 0937652543 VL2510120108 1 GÓI 20.000 THƯ Nhãn" at bounding box center [246, 191] width 438 height 13
drag, startPoint x: 188, startPoint y: 211, endPoint x: 155, endPoint y: 215, distance: 33.3
click at [155, 210] on td "VL2510120109" at bounding box center [167, 203] width 36 height 13
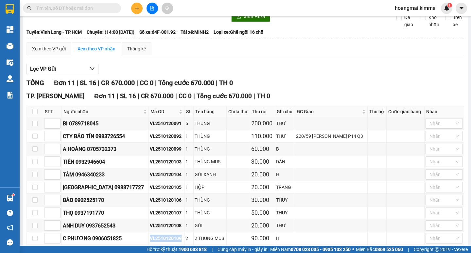
scroll to position [0, 0]
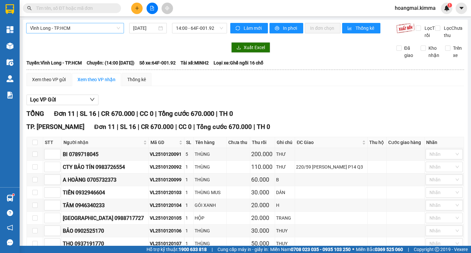
click at [76, 30] on span "Vĩnh Long - TP.HCM" at bounding box center [75, 28] width 90 height 10
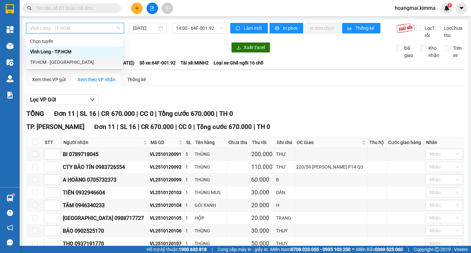
click at [78, 65] on div "TP.HCM - Vĩnh Long" at bounding box center [74, 62] width 89 height 7
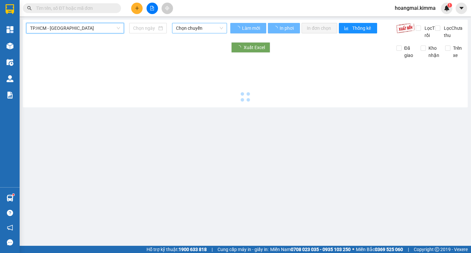
type input "[DATE]"
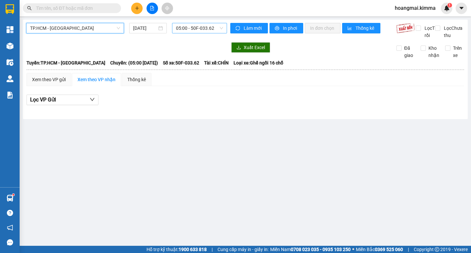
click at [196, 29] on span "05:00 - 50F-033.62" at bounding box center [199, 28] width 47 height 10
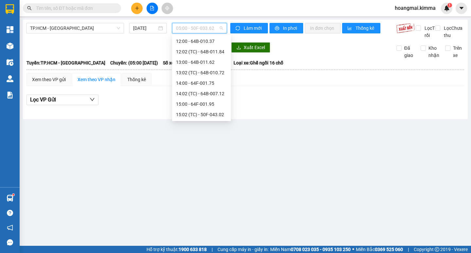
scroll to position [10, 0]
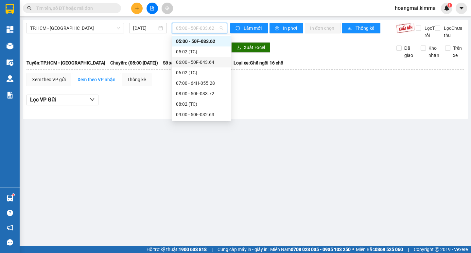
click at [199, 65] on div "06:00 - 50F-043.64" at bounding box center [201, 62] width 51 height 7
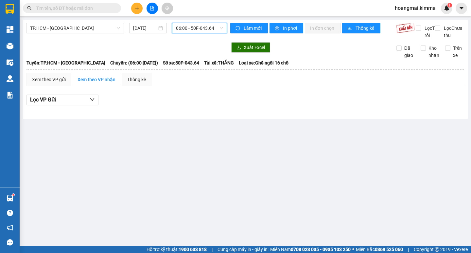
click at [201, 29] on span "06:00 - 50F-043.64" at bounding box center [199, 28] width 47 height 10
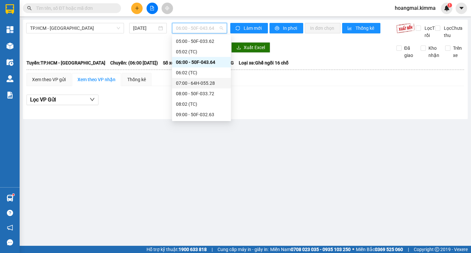
click at [210, 81] on div "07:00 - 64H-055.28" at bounding box center [201, 83] width 51 height 7
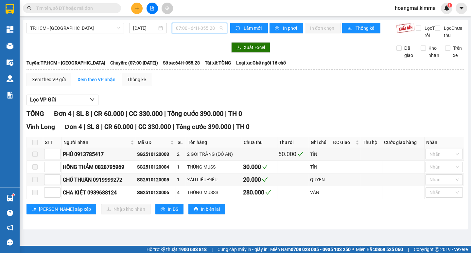
click at [200, 28] on span "07:00 - 64H-055.28" at bounding box center [199, 28] width 47 height 10
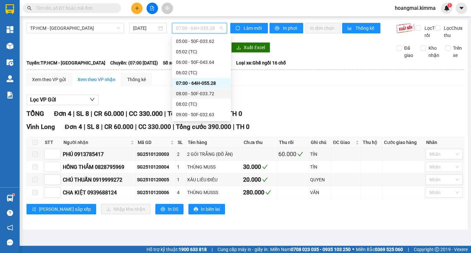
click at [204, 95] on div "08:00 - 50F-033.72" at bounding box center [201, 93] width 51 height 7
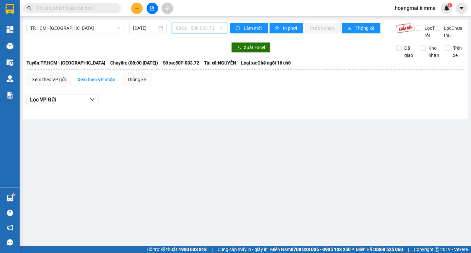
click at [204, 32] on span "08:00 - 50F-033.72" at bounding box center [199, 28] width 47 height 10
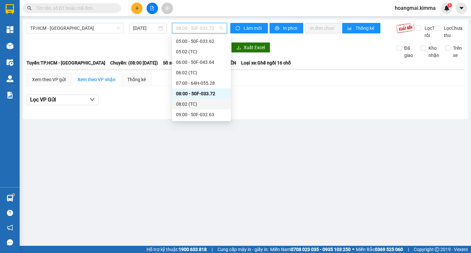
click at [202, 103] on div "08:02 (TC)" at bounding box center [201, 104] width 51 height 7
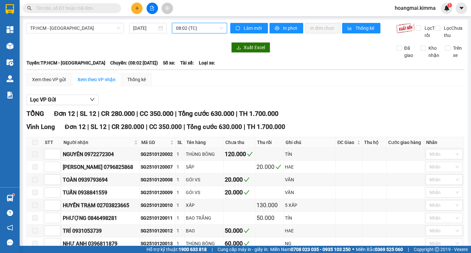
click at [198, 31] on span "08:02 (TC)" at bounding box center [199, 28] width 47 height 10
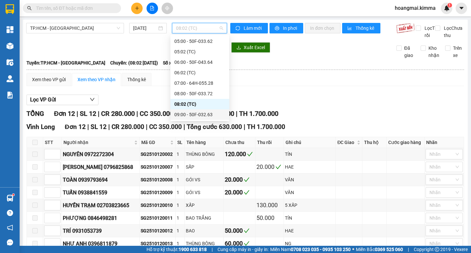
click at [198, 112] on div "09:00 - 50F-032.63" at bounding box center [200, 114] width 51 height 7
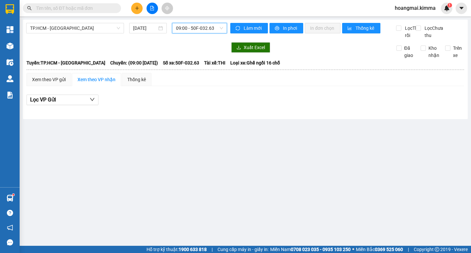
click at [196, 28] on span "09:00 - 50F-032.63" at bounding box center [199, 28] width 47 height 10
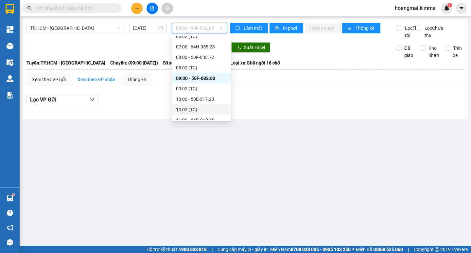
scroll to position [50, 0]
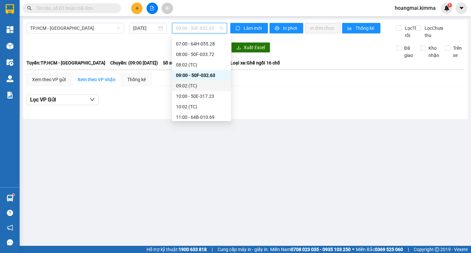
click at [208, 88] on div "09:02 (TC)" at bounding box center [201, 85] width 51 height 7
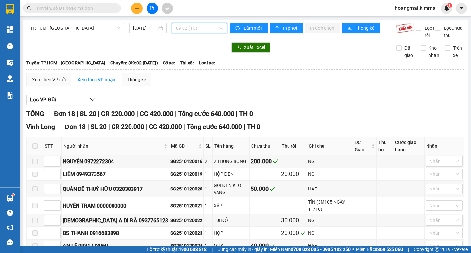
click at [190, 27] on span "09:02 (TC)" at bounding box center [199, 28] width 47 height 10
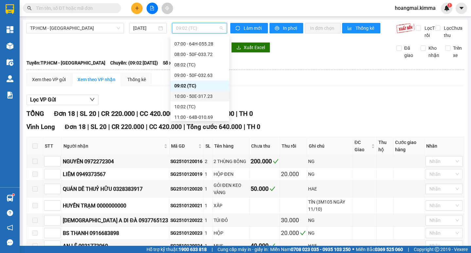
click at [199, 96] on div "10:00 - 50E-317.23" at bounding box center [200, 96] width 51 height 7
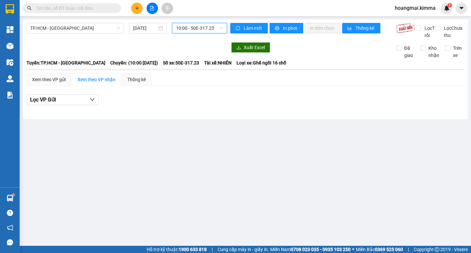
click at [198, 27] on span "10:00 - 50E-317.23" at bounding box center [199, 28] width 47 height 10
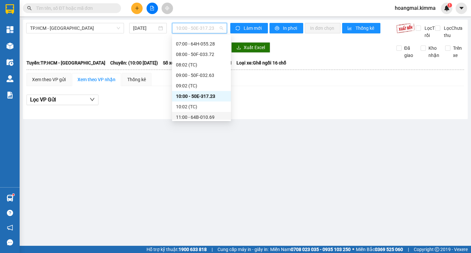
click at [206, 116] on div "11:00 - 64B-010.69" at bounding box center [201, 117] width 51 height 7
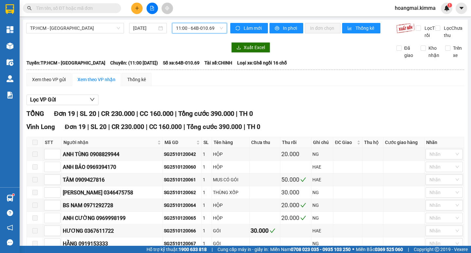
click at [204, 30] on span "11:00 - 64B-010.69" at bounding box center [199, 28] width 47 height 10
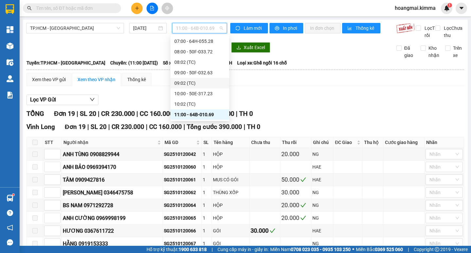
click at [228, 120] on body "Kết quả tìm kiếm ( 1 ) Bộ lọc Ngày tạo đơn gần nhất Mã ĐH Trạng thái Món hàng T…" at bounding box center [235, 126] width 471 height 253
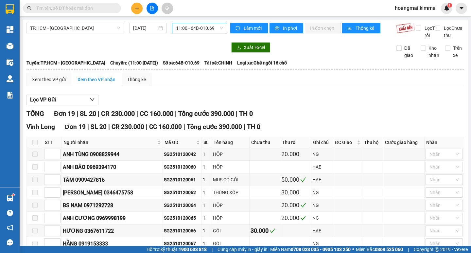
click at [196, 31] on span "11:00 - 64B-010.69" at bounding box center [199, 28] width 47 height 10
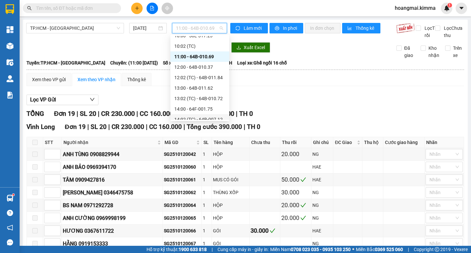
scroll to position [118, 0]
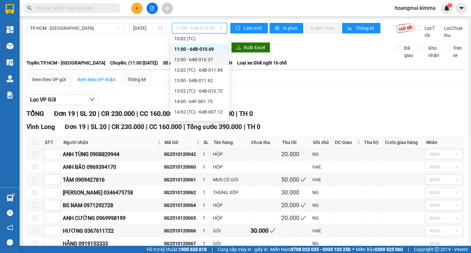
click at [207, 58] on div "12:00 - 64B-010.37" at bounding box center [200, 59] width 51 height 7
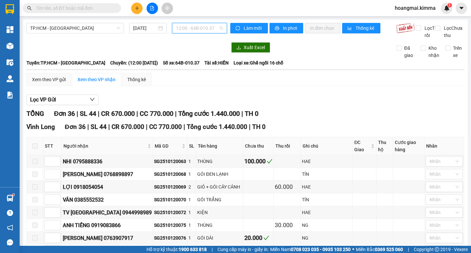
click at [202, 30] on span "12:00 - 64B-010.37" at bounding box center [199, 28] width 47 height 10
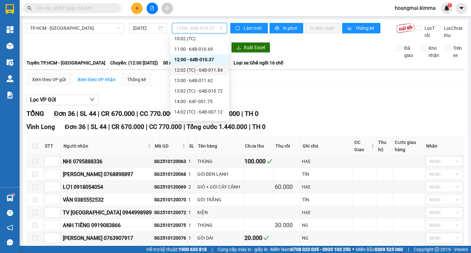
click at [208, 69] on div "12:02 (TC) - 64B-011.84" at bounding box center [200, 69] width 51 height 7
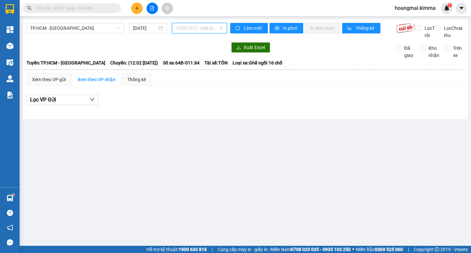
drag, startPoint x: 200, startPoint y: 28, endPoint x: 198, endPoint y: 72, distance: 43.9
click at [200, 29] on span "12:02 (TC) - 64B-011.84" at bounding box center [199, 28] width 47 height 10
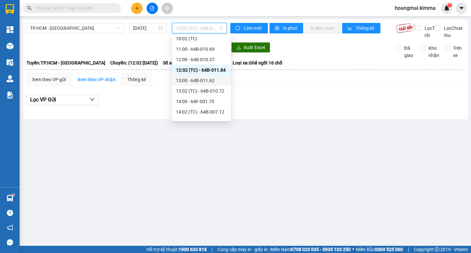
click at [200, 80] on div "13:00 - 64B-011.62" at bounding box center [201, 80] width 51 height 7
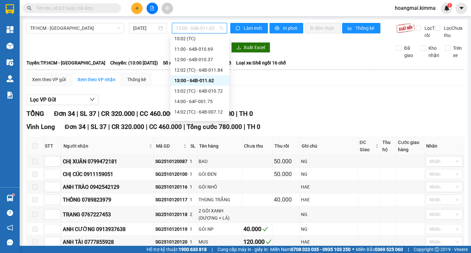
click at [195, 27] on span "13:00 - 64B-011.62" at bounding box center [199, 28] width 47 height 10
click at [194, 90] on div "13:02 (TC) - 64B-010.72" at bounding box center [200, 90] width 51 height 7
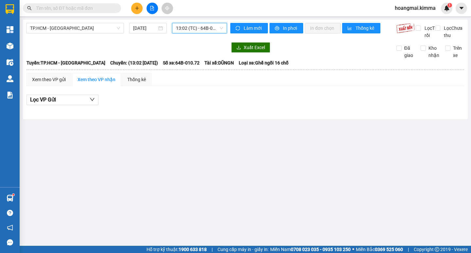
click at [194, 32] on span "13:02 (TC) - 64B-010.72" at bounding box center [199, 28] width 47 height 10
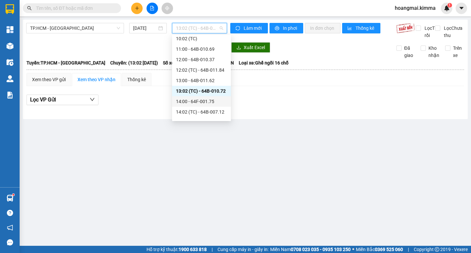
click at [200, 100] on div "14:00 - 64F-001.75" at bounding box center [201, 101] width 51 height 7
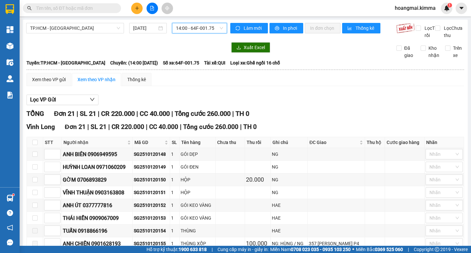
click at [197, 29] on span "14:00 - 64F-001.75" at bounding box center [199, 28] width 47 height 10
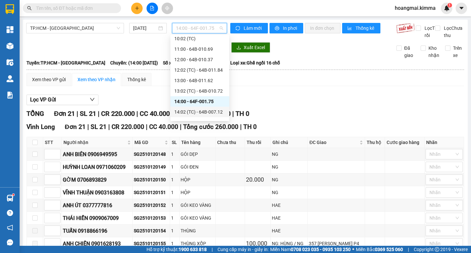
click at [197, 110] on div "14:02 (TC) - 64B-007.12" at bounding box center [200, 111] width 51 height 7
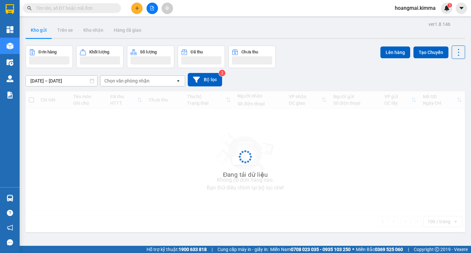
click at [90, 10] on input "text" at bounding box center [74, 8] width 77 height 7
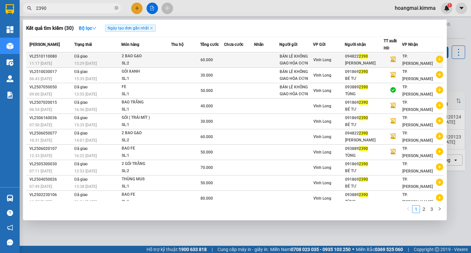
type input "2390"
click at [122, 62] on div "SL: 2" at bounding box center [146, 63] width 49 height 7
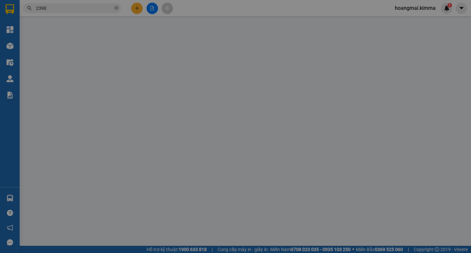
type input "BÁN LẺ KHÔNG GIAO HÓA ĐƠN"
type input "0948222390"
type input "HUỲNH TẤN ĐẠT"
type input "HAE G"
type input "60.000"
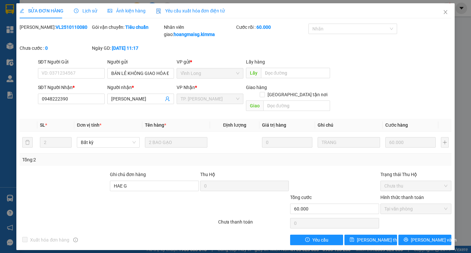
click at [86, 7] on div "Lịch sử" at bounding box center [85, 10] width 23 height 15
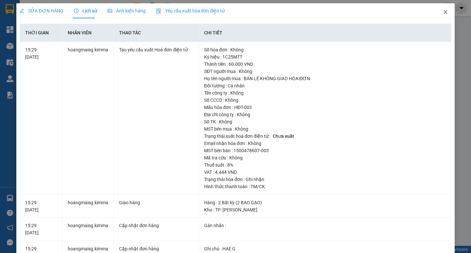
click at [443, 15] on icon "close" at bounding box center [445, 11] width 5 height 5
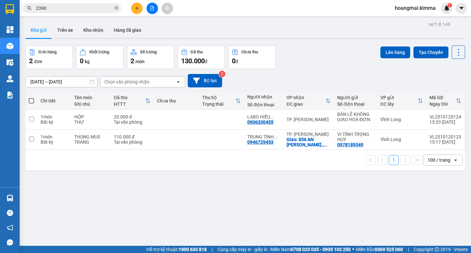
click at [152, 8] on icon "file-add" at bounding box center [152, 8] width 5 height 5
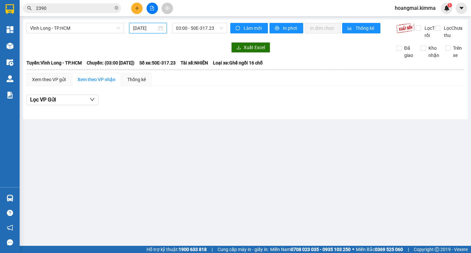
click at [137, 28] on input "[DATE]" at bounding box center [145, 28] width 24 height 7
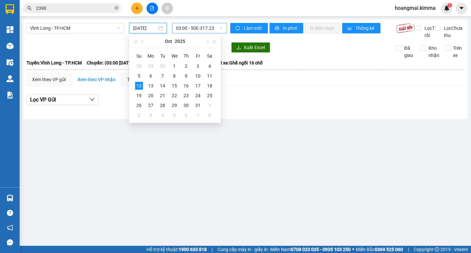
click at [193, 29] on span "03:00 - 50E-317.23" at bounding box center [199, 28] width 47 height 10
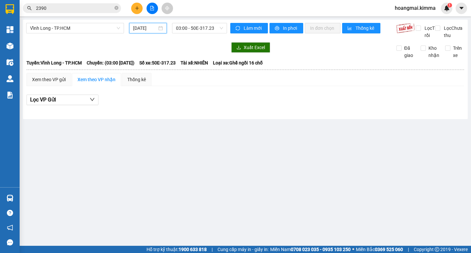
click at [140, 27] on input "[DATE]" at bounding box center [145, 28] width 24 height 7
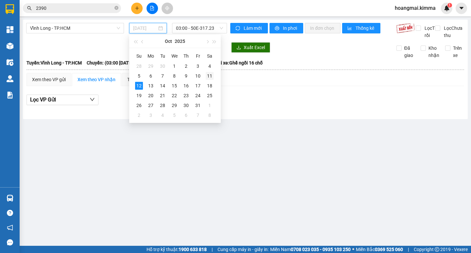
click at [209, 74] on div "11" at bounding box center [210, 76] width 8 height 8
type input "11/10/2025"
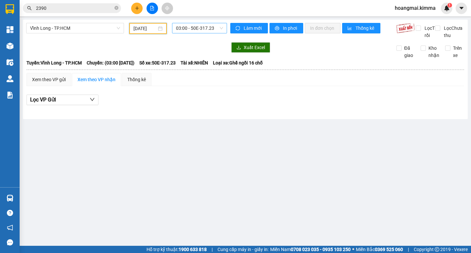
click at [190, 28] on span "03:00 - 50E-317.23" at bounding box center [199, 28] width 47 height 10
click at [192, 27] on span "03:00 - 50E-317.23" at bounding box center [199, 28] width 47 height 10
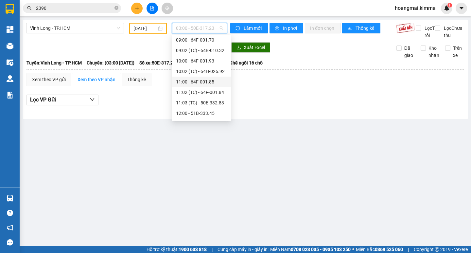
scroll to position [144, 0]
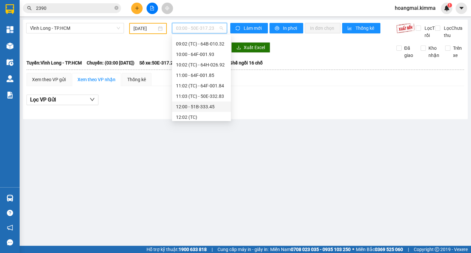
click at [209, 105] on div "12:00 - 51B-333.45" at bounding box center [201, 106] width 51 height 7
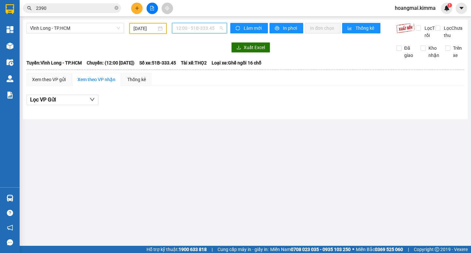
click at [194, 28] on span "12:00 - 51B-333.45" at bounding box center [199, 28] width 47 height 10
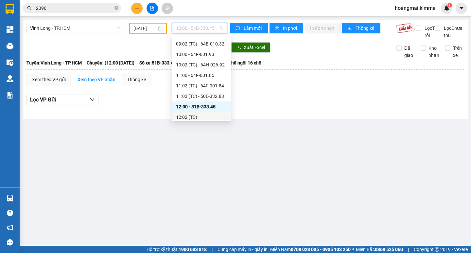
click at [197, 115] on div "12:02 (TC)" at bounding box center [201, 117] width 51 height 7
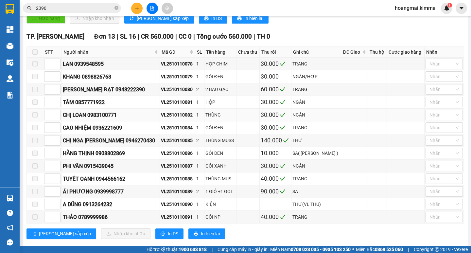
scroll to position [164, 0]
